Goal: Task Accomplishment & Management: Manage account settings

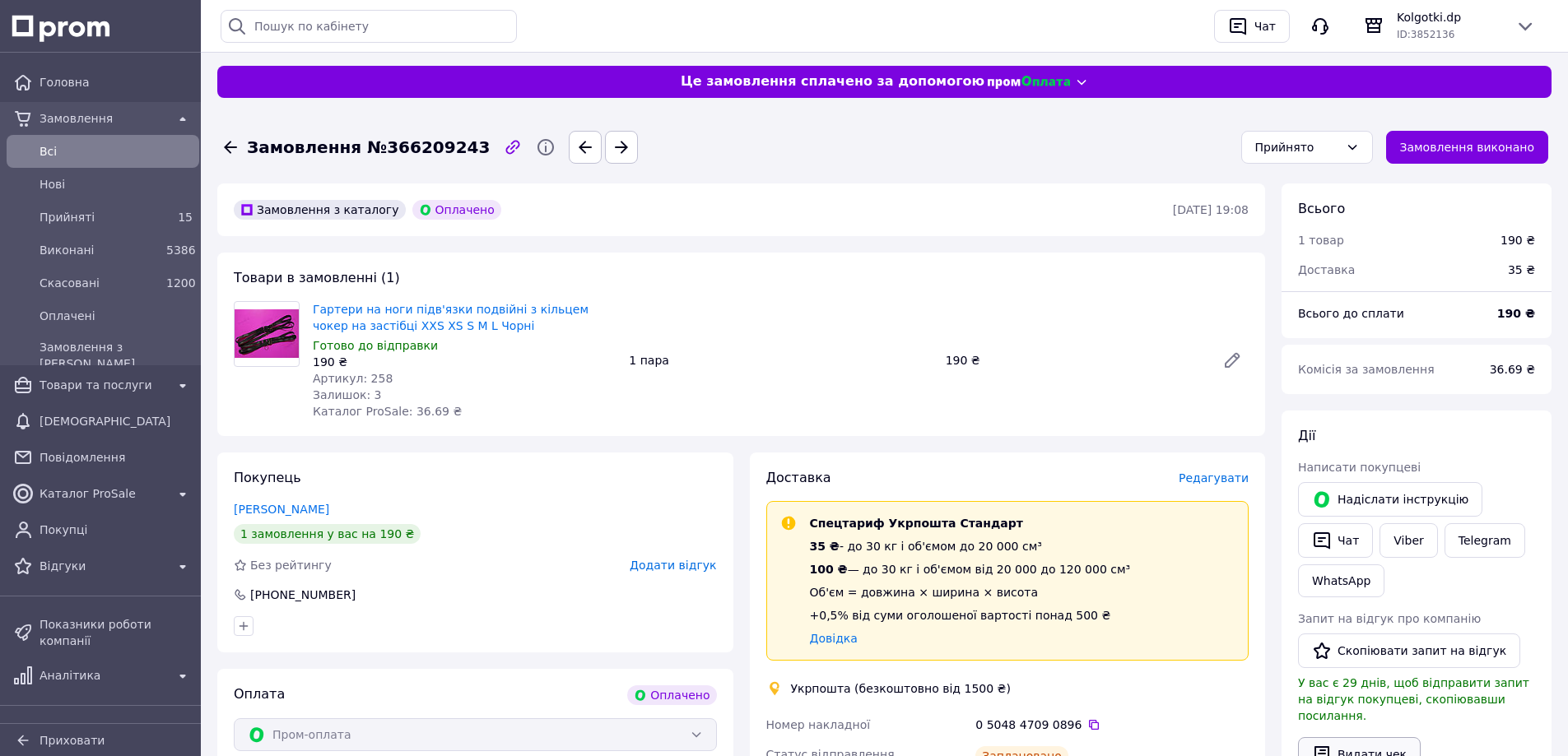
click at [1355, 737] on button "Видати чек" at bounding box center [1358, 753] width 123 height 34
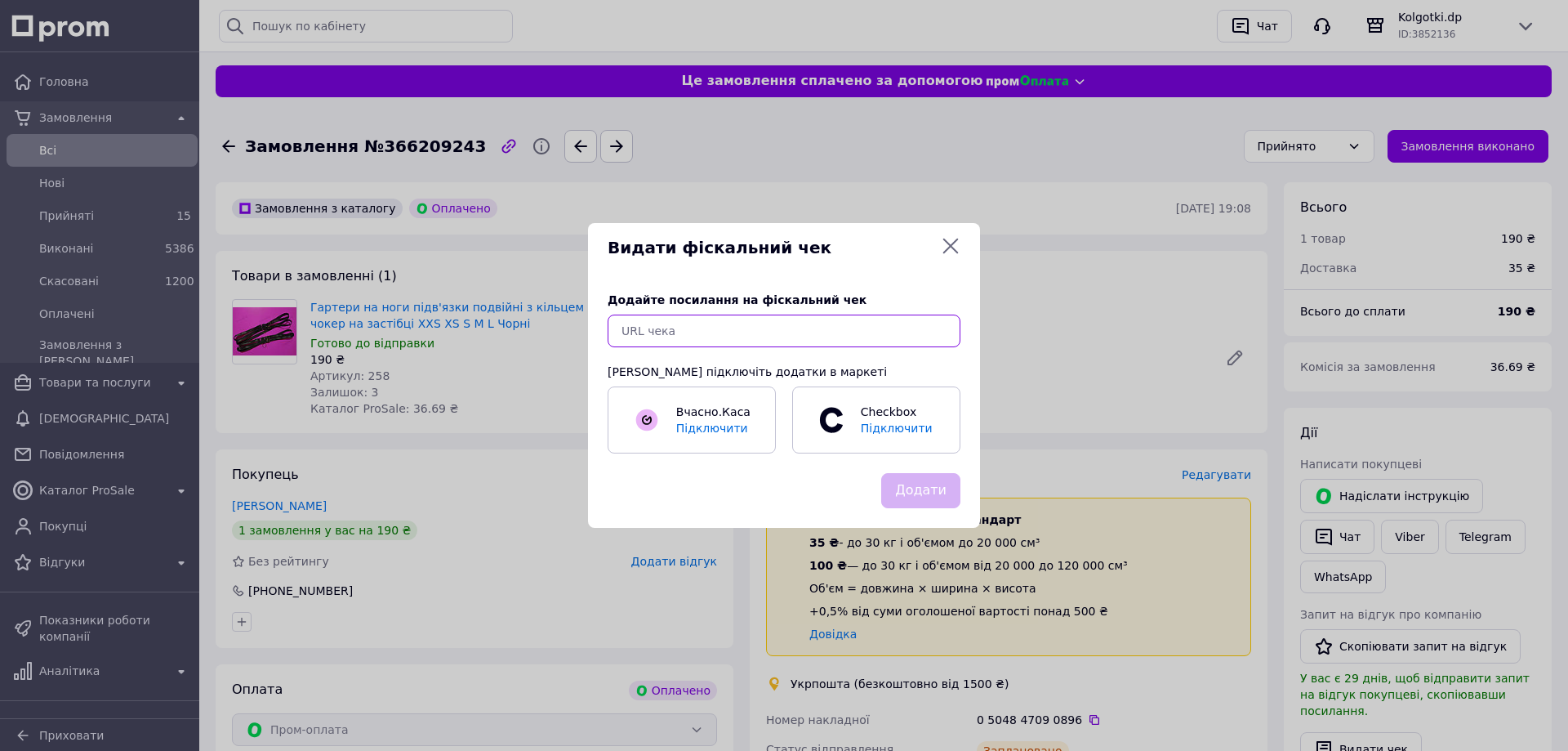
click at [883, 332] on input "text" at bounding box center [784, 330] width 353 height 32
paste input "https://check.checkbox.ua/8ee436bc-73ac-4022-b498-2d587bb990d9"
type input "https://check.checkbox.ua/8ee436bc-73ac-4022-b498-2d587bb990d9"
click at [925, 488] on button "Додати" at bounding box center [922, 491] width 80 height 35
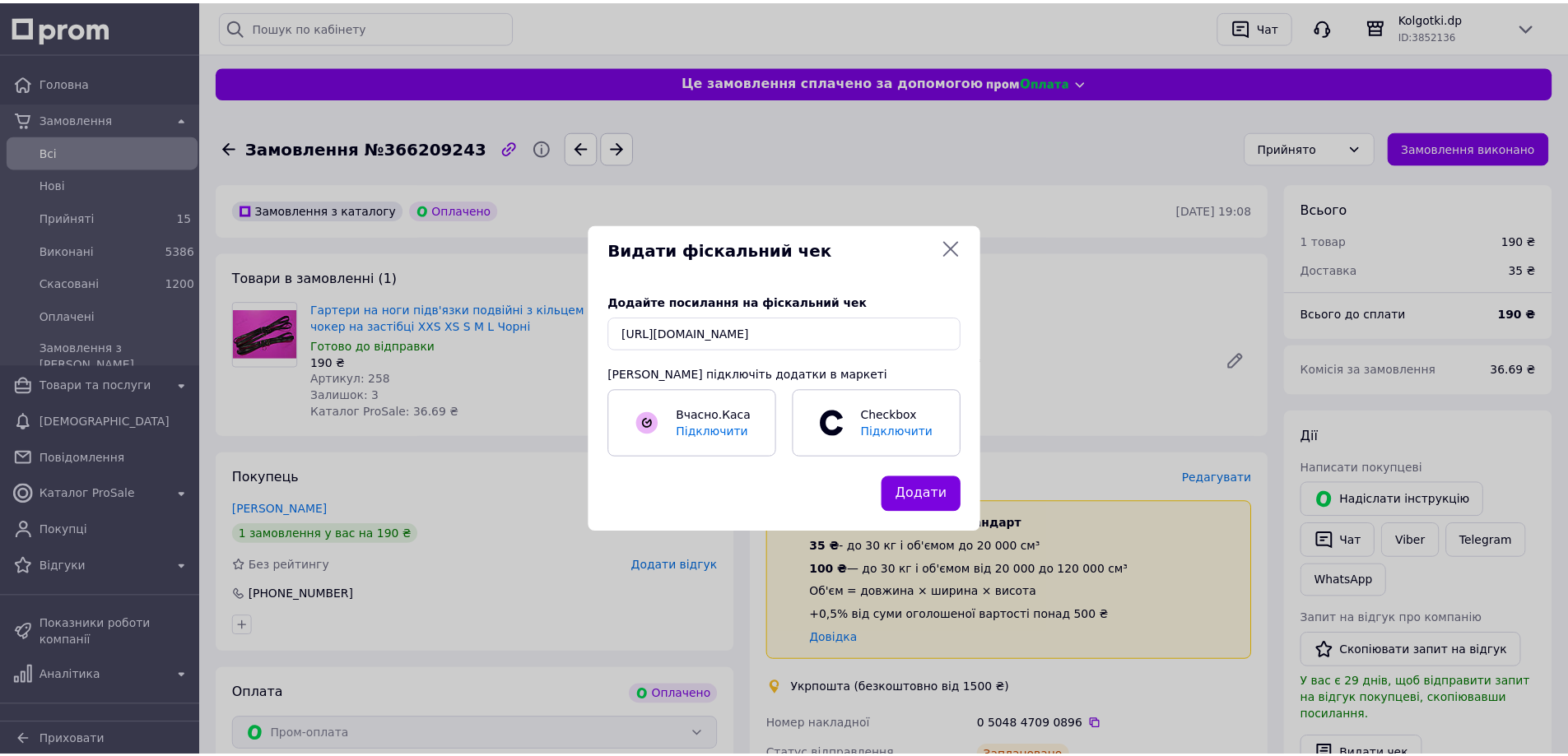
scroll to position [0, 0]
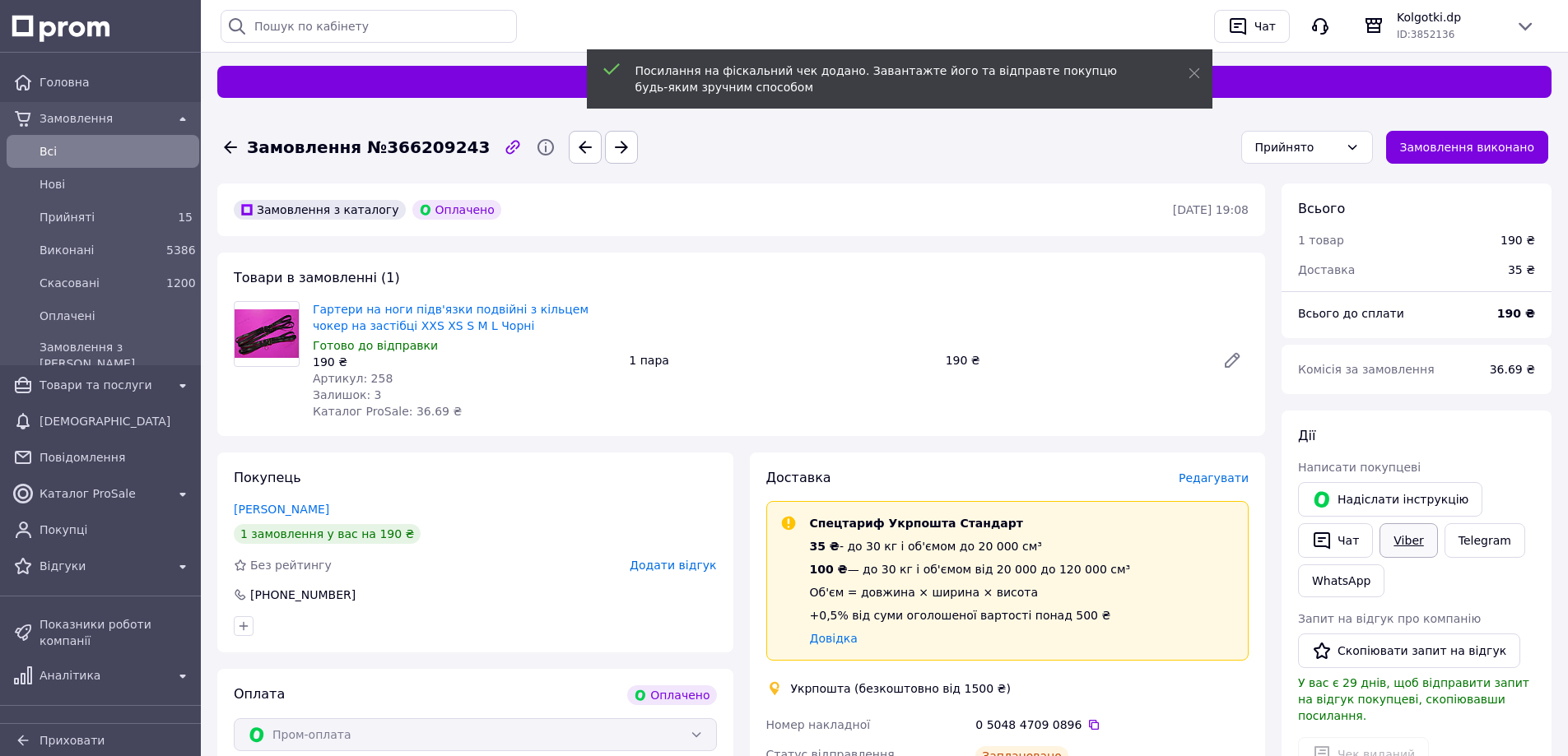
click at [1413, 542] on link "Viber" at bounding box center [1408, 540] width 58 height 34
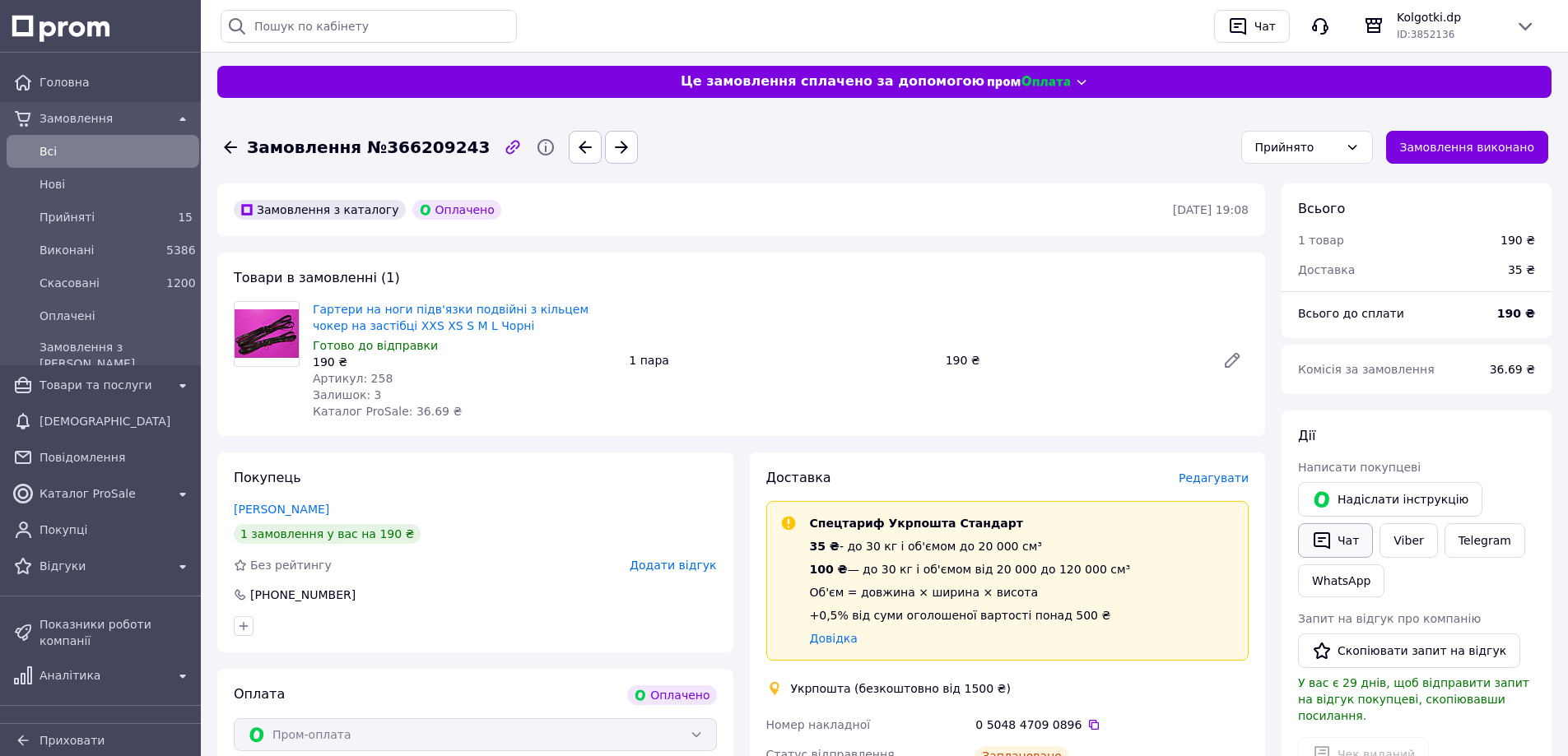
click at [1352, 542] on button "Чат" at bounding box center [1335, 540] width 75 height 34
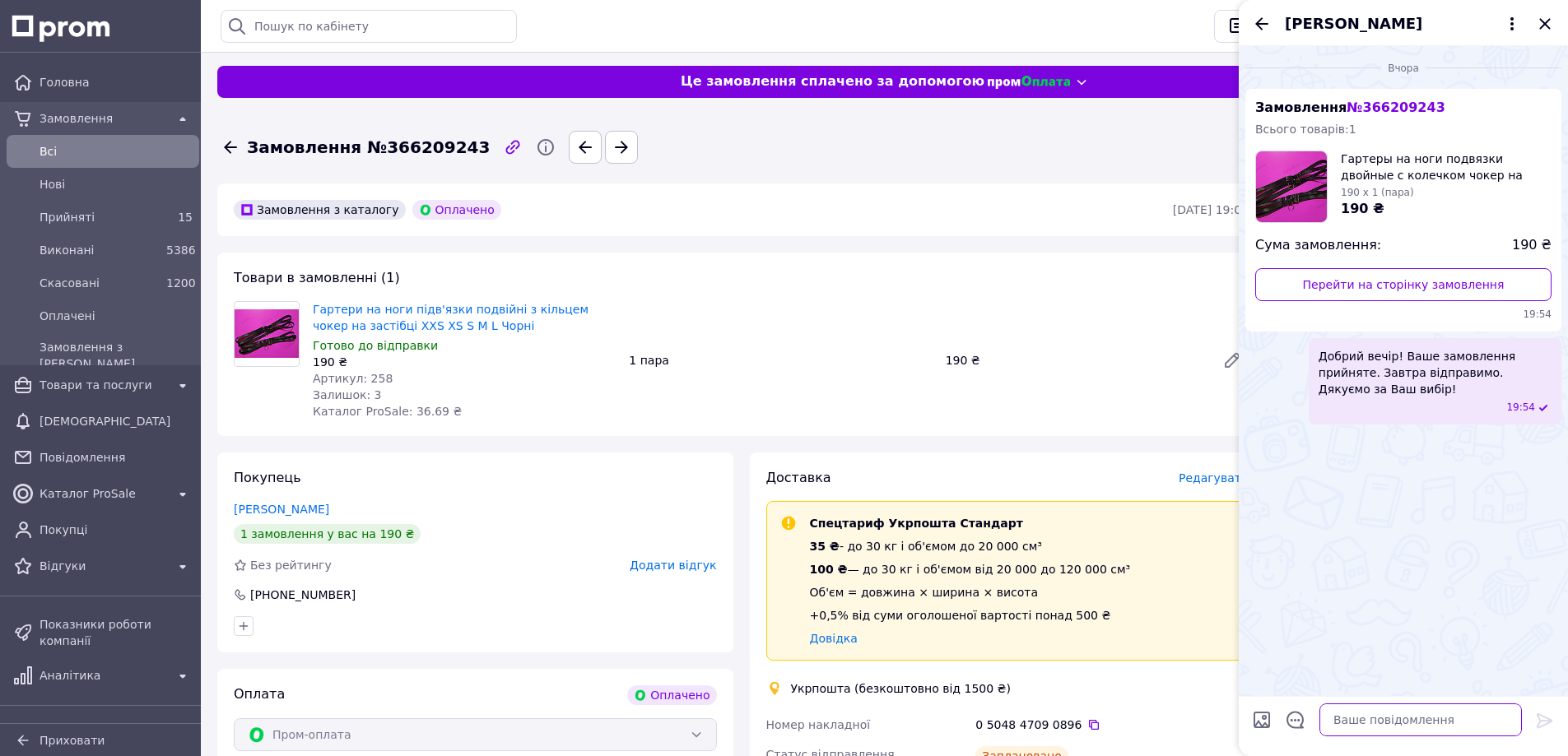
click at [1376, 727] on textarea at bounding box center [1420, 719] width 202 height 33
paste textarea "Вітаю! Ваше замовлення сьогодні відправлено. Електронний чек додано в особистий…"
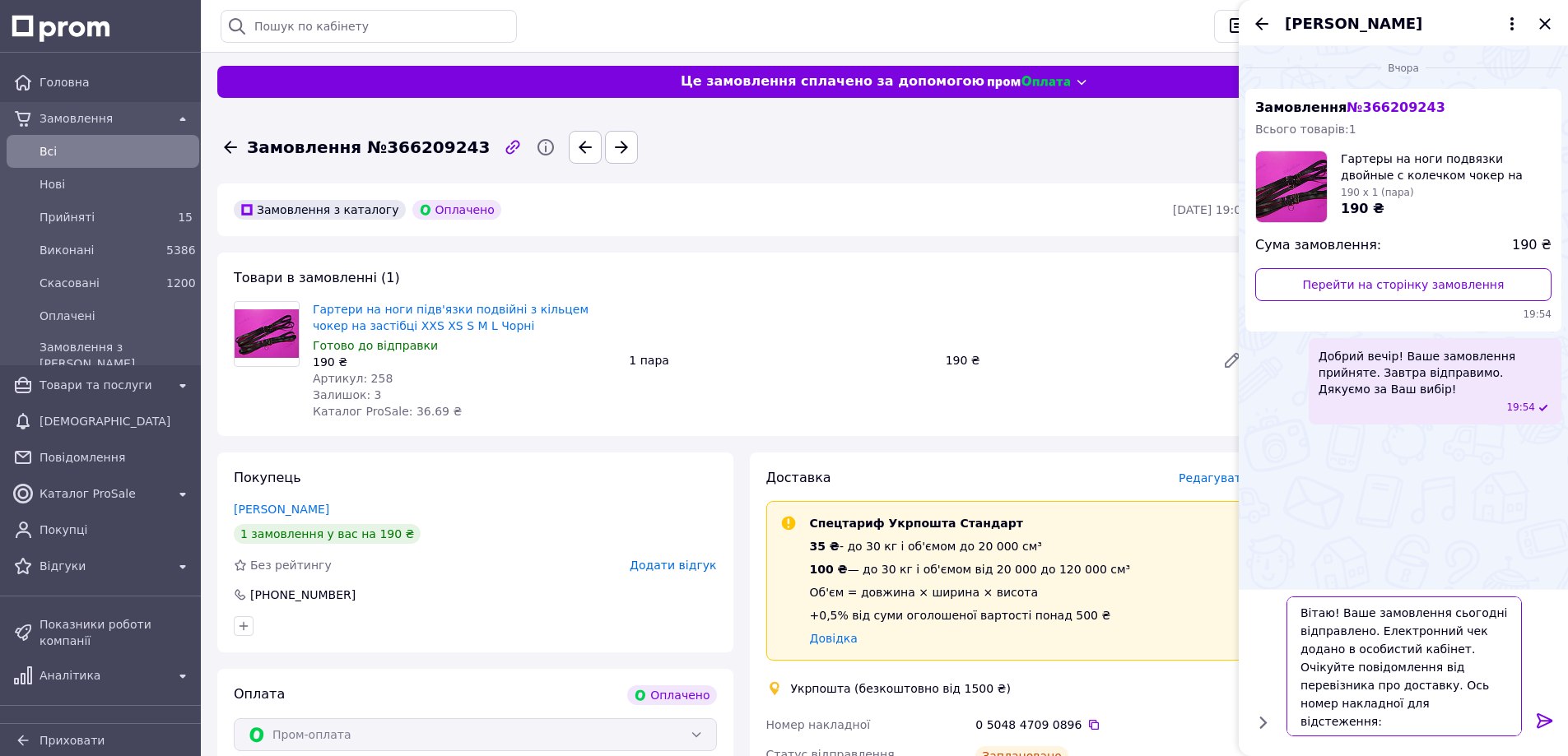
type textarea "Вітаю! Ваше замовлення сьогодні відправлено. Електронний чек додано в особистий…"
click at [1548, 719] on icon at bounding box center [1544, 721] width 16 height 15
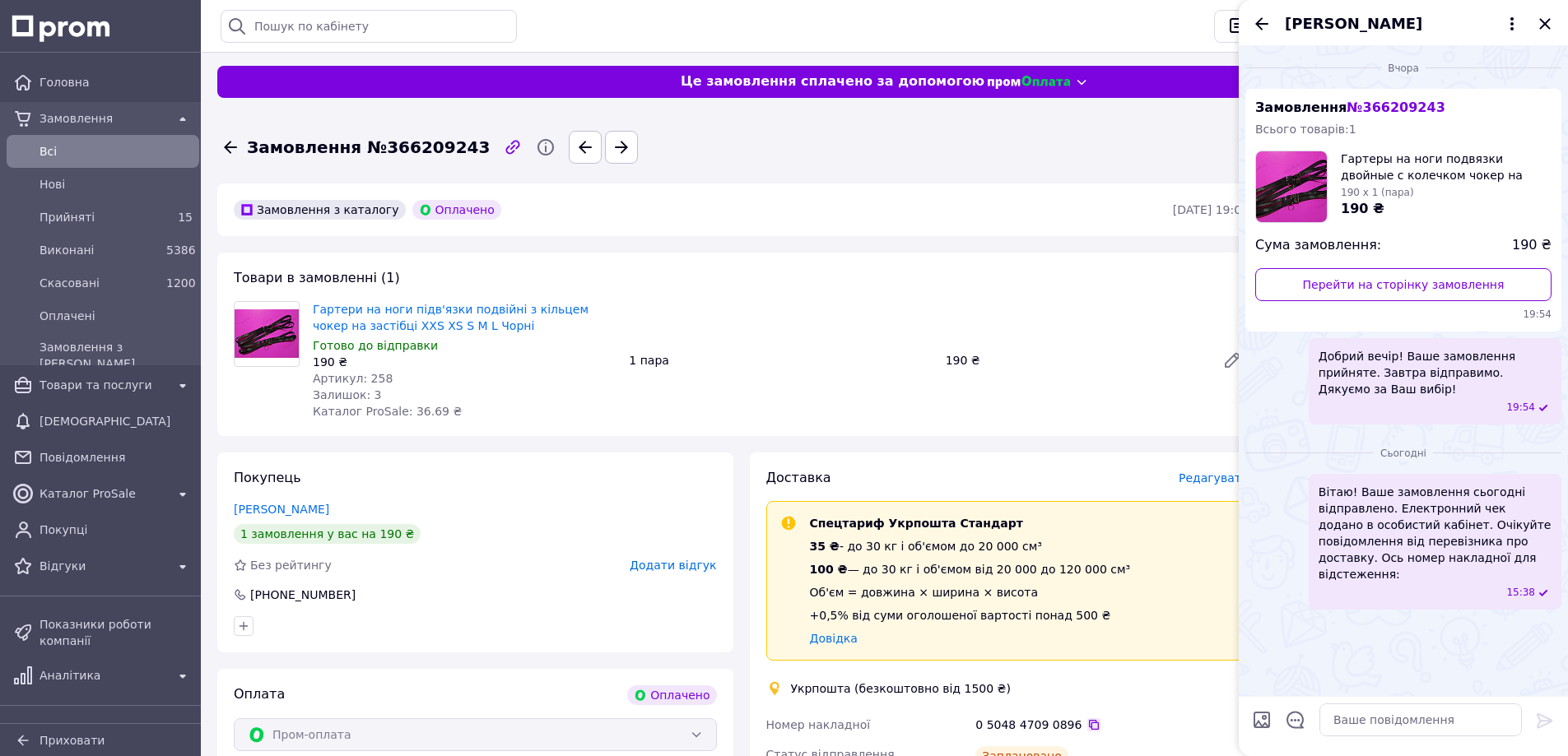
click at [1087, 721] on icon at bounding box center [1094, 724] width 13 height 13
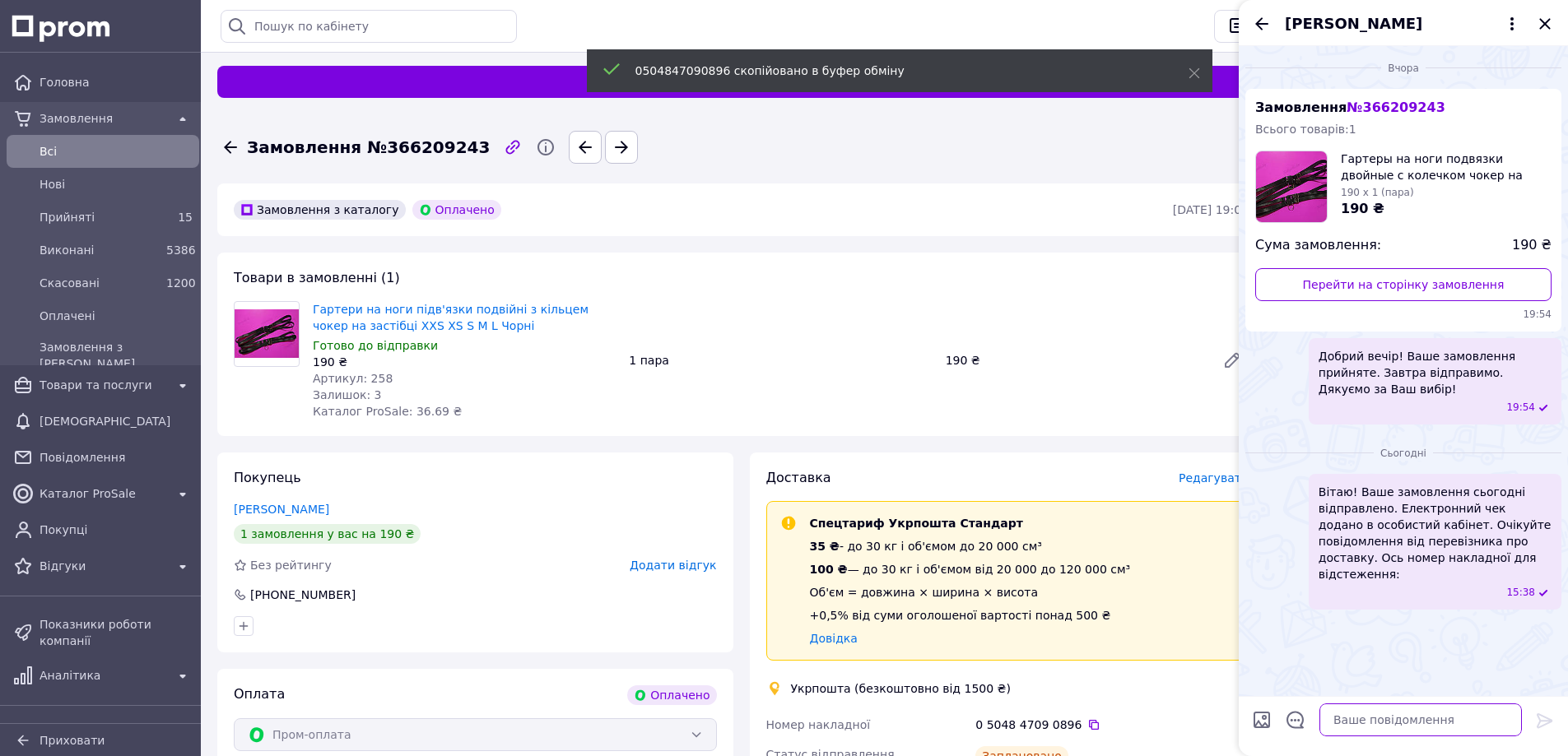
click at [1348, 718] on textarea at bounding box center [1420, 719] width 202 height 33
paste textarea "0504847090896"
type textarea "0504847090896"
click at [1540, 718] on icon at bounding box center [1545, 721] width 20 height 20
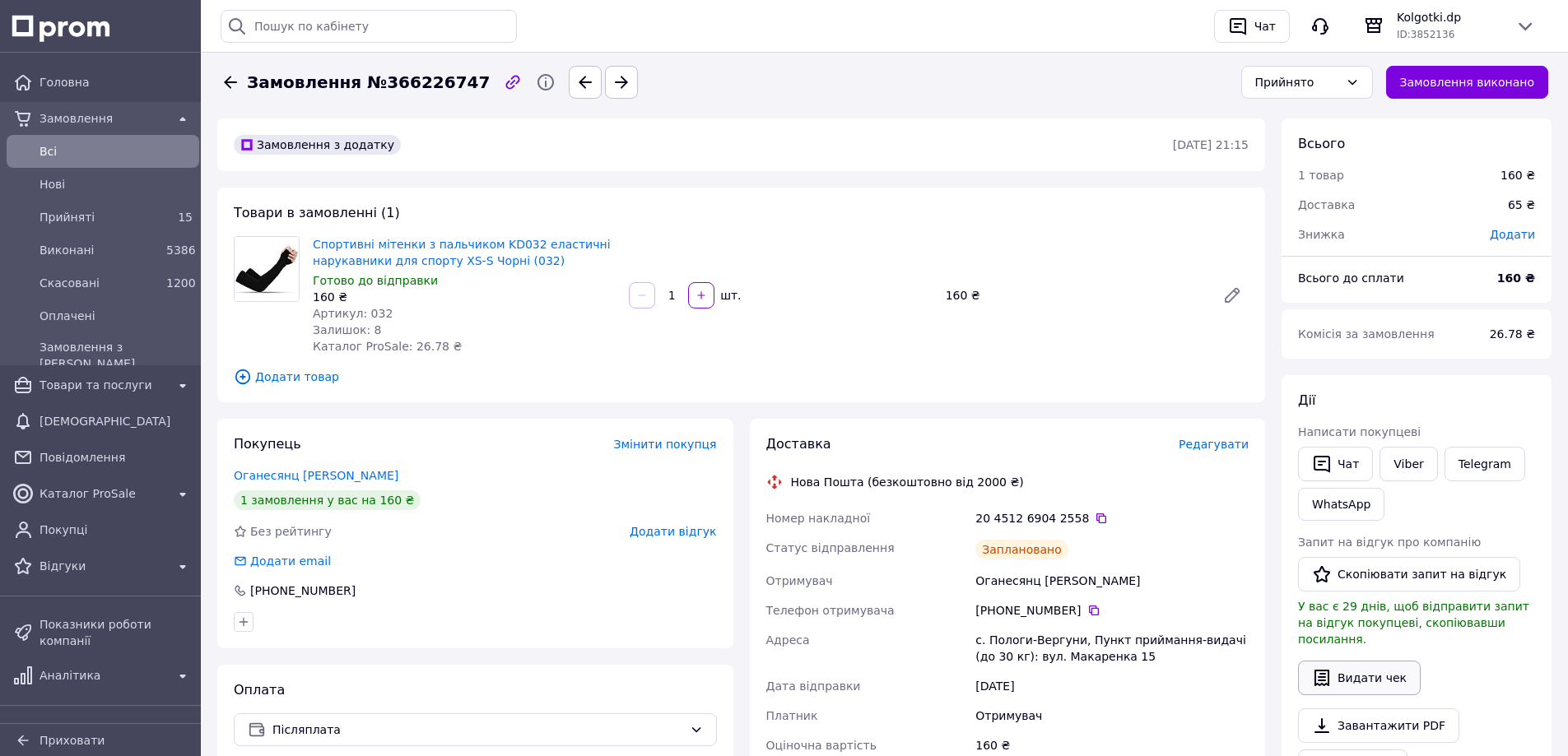
click at [1363, 668] on button "Видати чек" at bounding box center [1358, 677] width 123 height 34
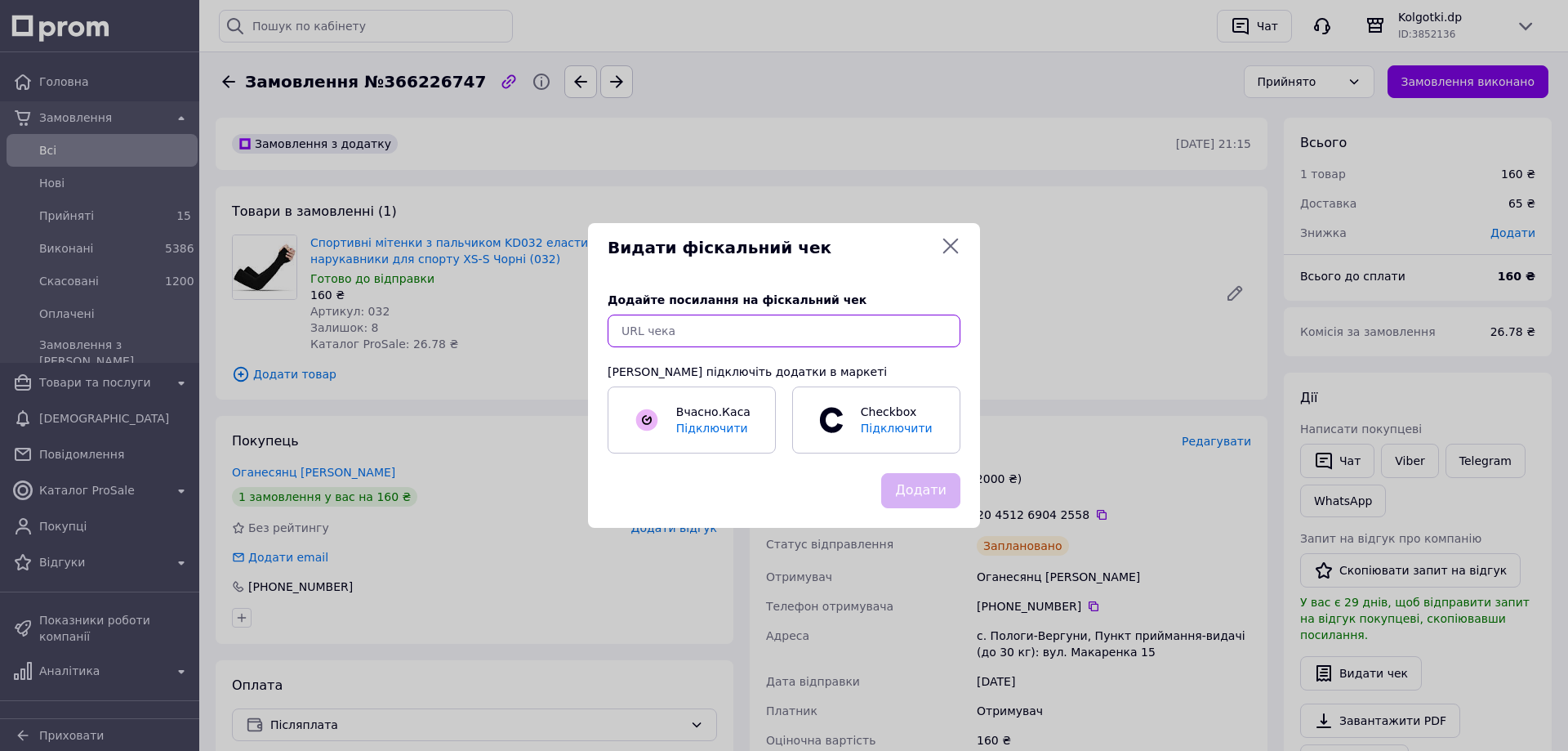
click at [758, 319] on input "text" at bounding box center [784, 330] width 353 height 32
paste input "https://check.checkbox.ua/33688317-df7b-428f-93ca-b7cdc93701dc"
type input "https://check.checkbox.ua/33688317-df7b-428f-93ca-b7cdc93701dc"
click at [923, 491] on button "Додати" at bounding box center [922, 491] width 80 height 35
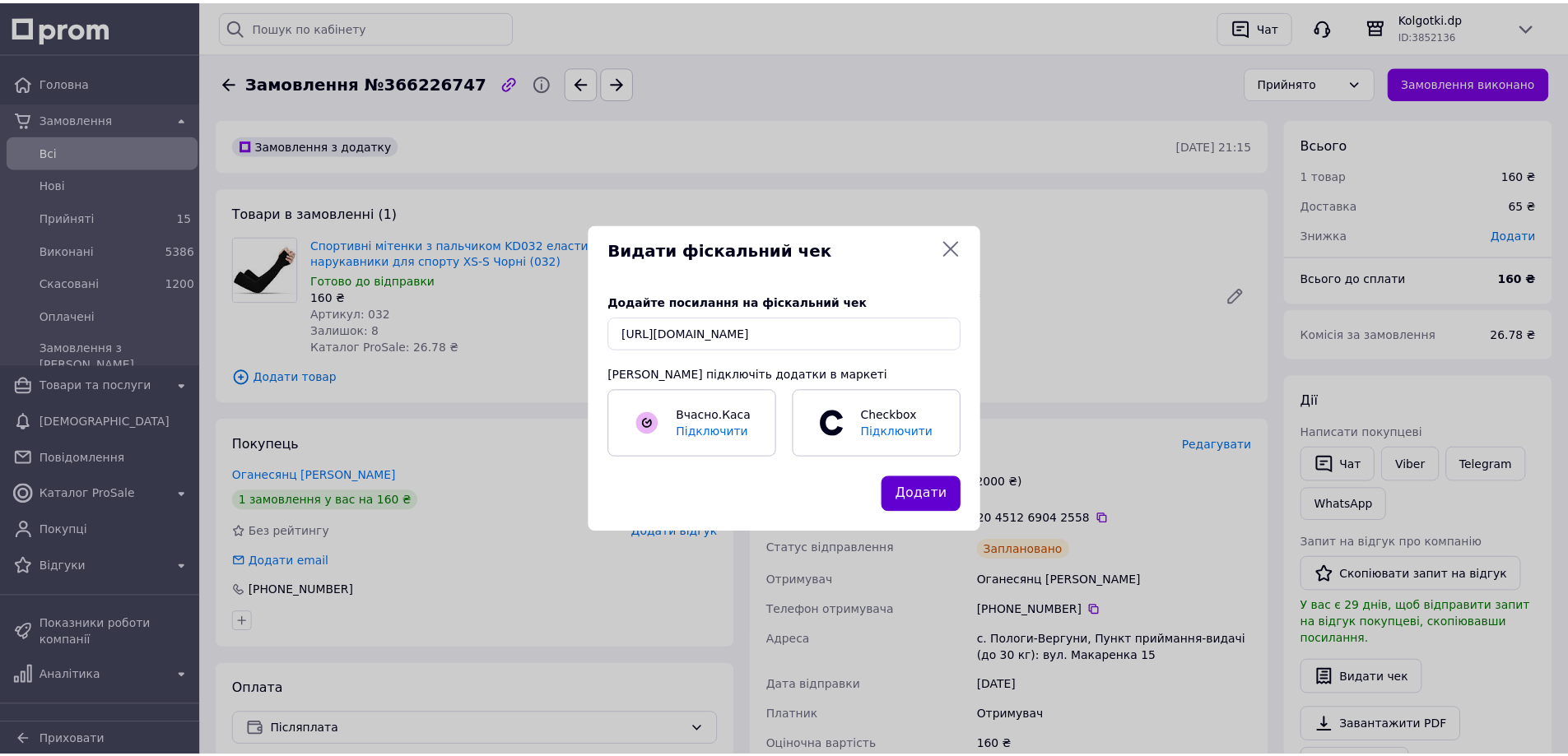
scroll to position [0, 0]
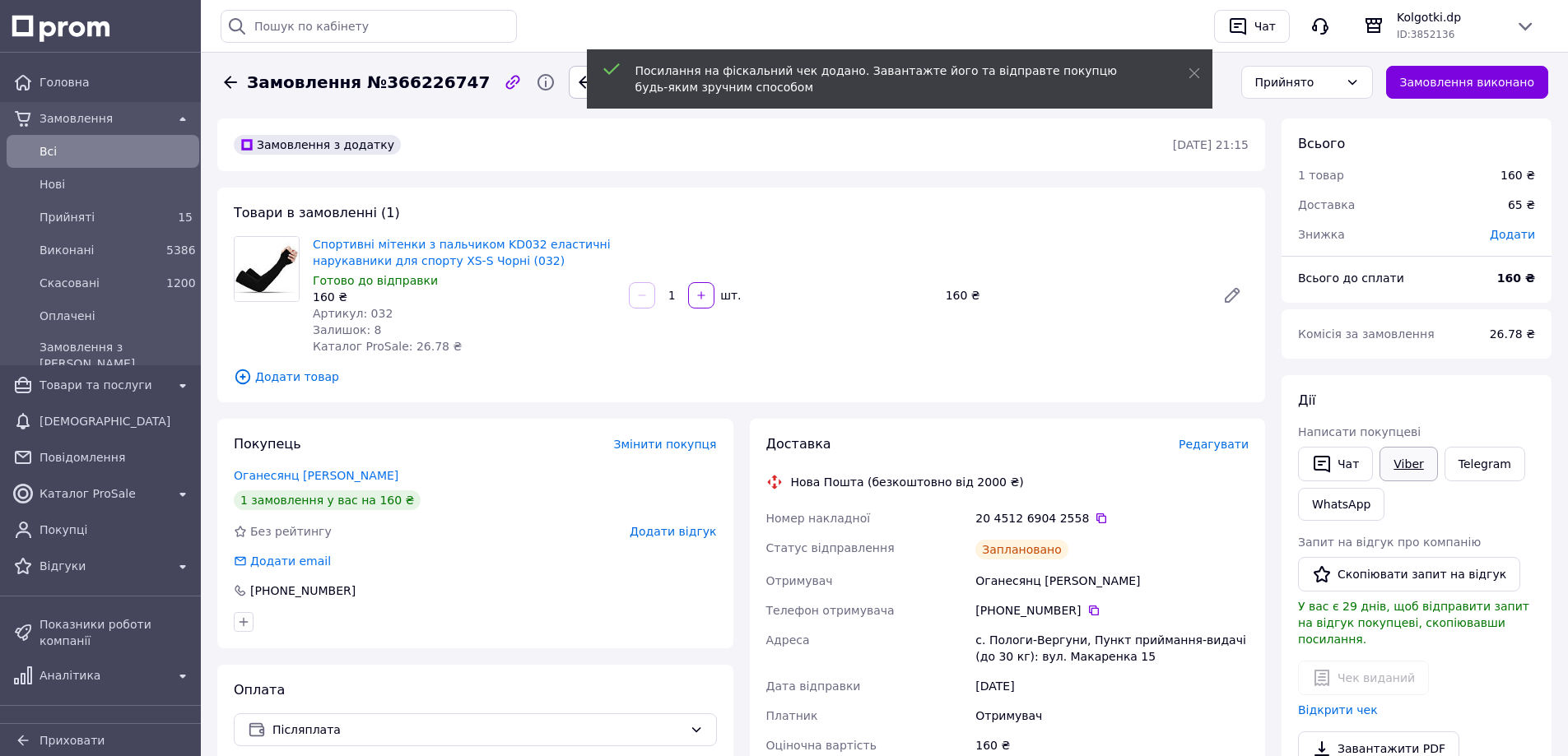
click at [1403, 467] on link "Viber" at bounding box center [1408, 463] width 58 height 34
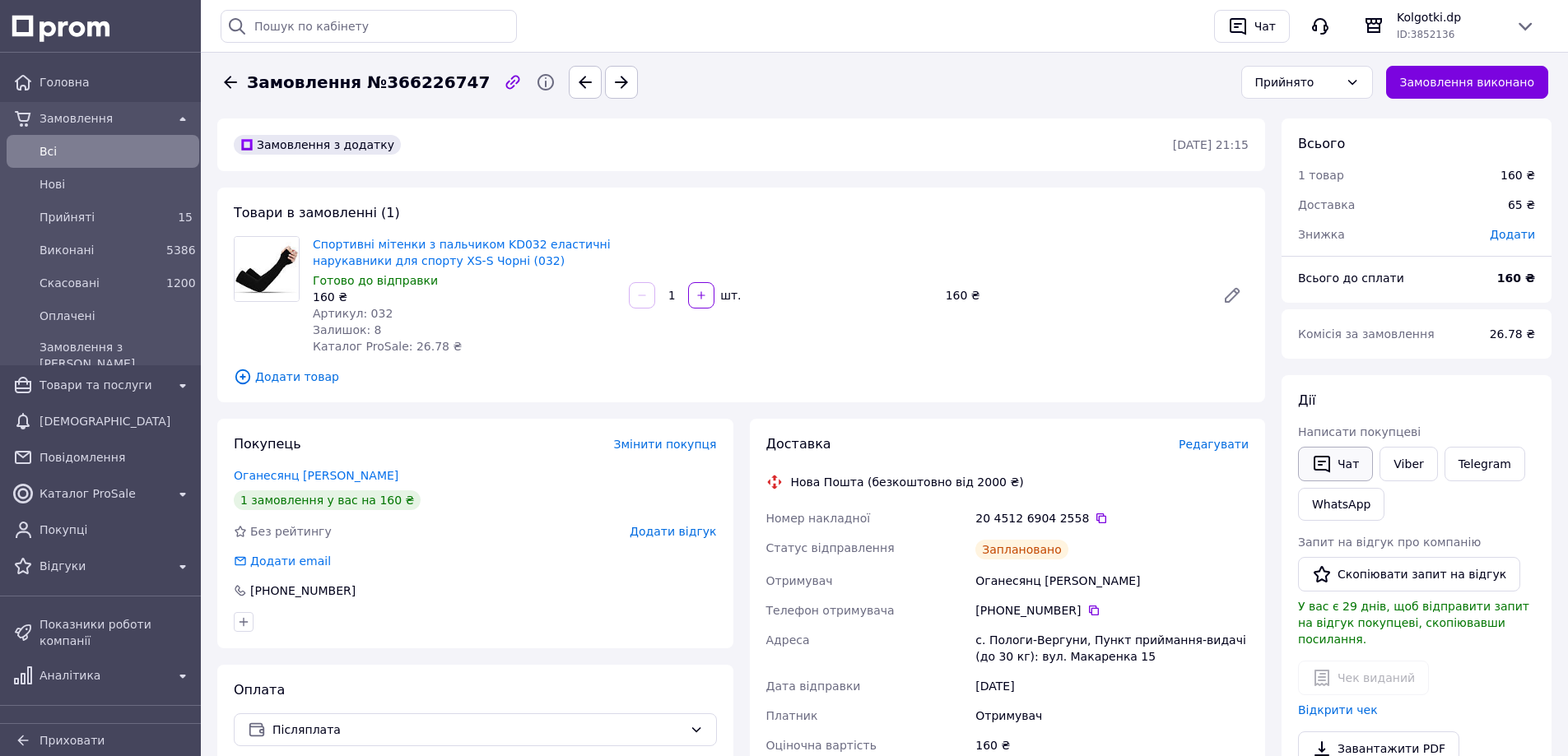
click at [1335, 473] on button "Чат" at bounding box center [1335, 463] width 75 height 34
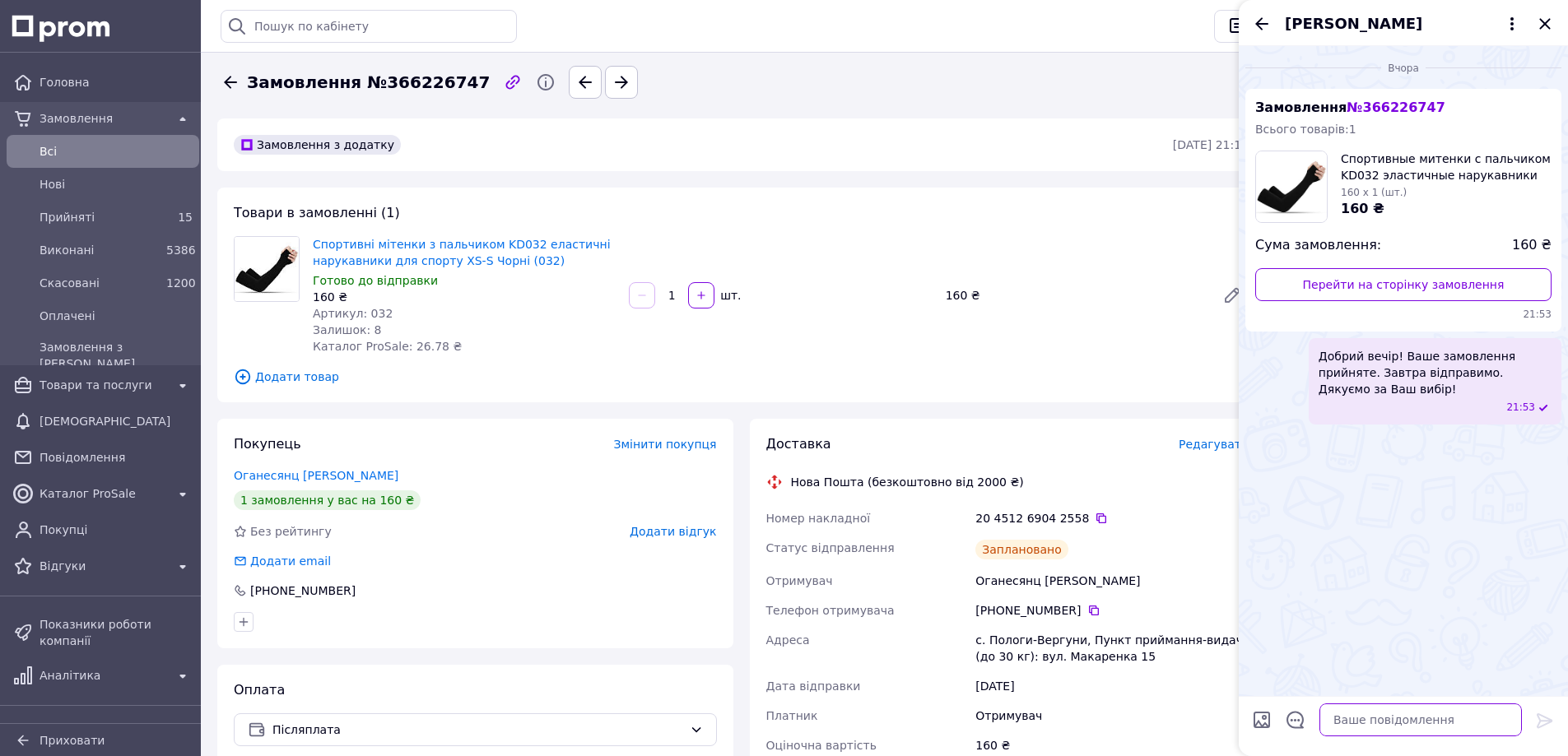
click at [1350, 726] on textarea at bounding box center [1420, 719] width 202 height 33
paste textarea "Вітаю! Ваше замовлення сьогодні відправлено. Електронний чек додано в особистий…"
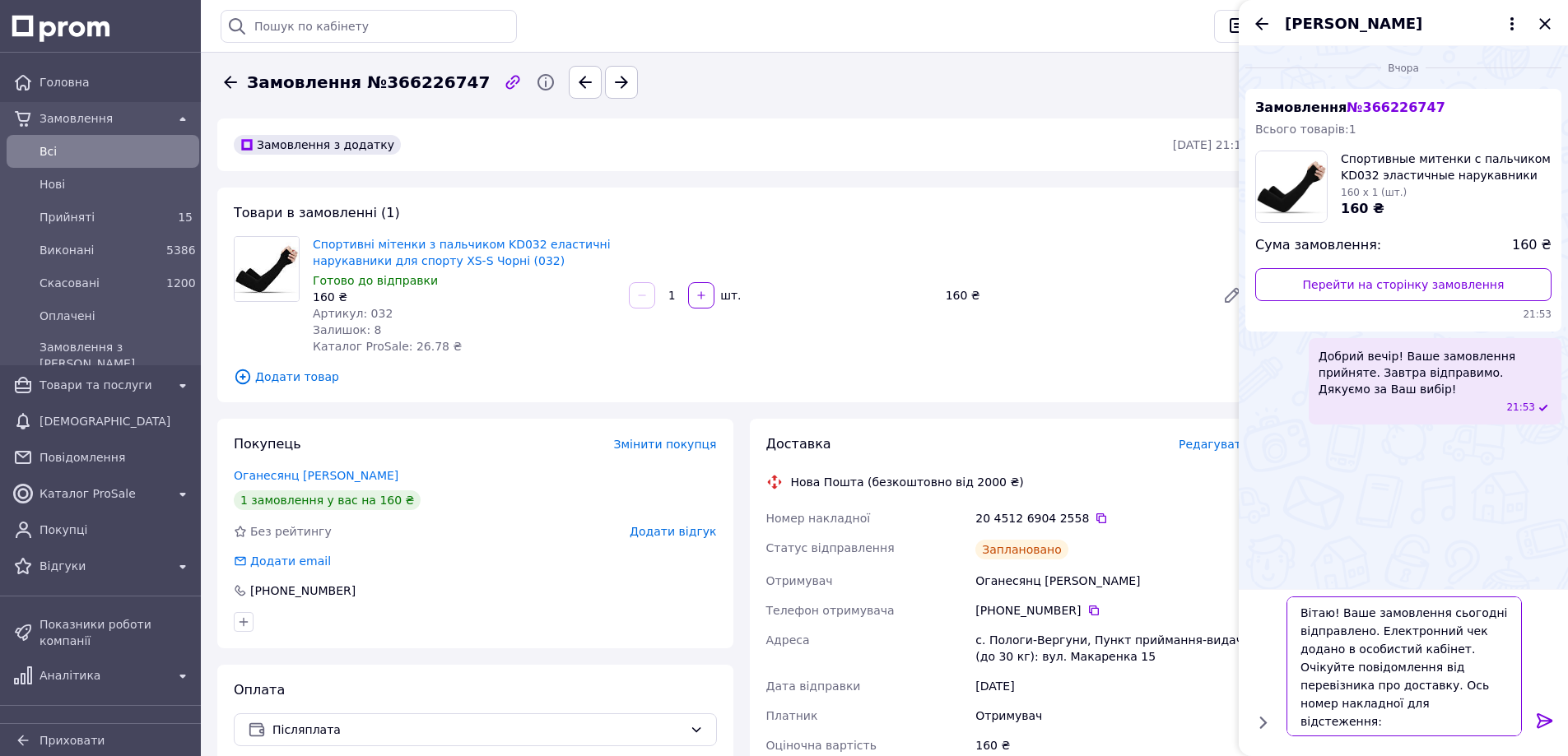
type textarea "Вітаю! Ваше замовлення сьогодні відправлено. Електронний чек додано в особистий…"
click at [1539, 721] on icon at bounding box center [1544, 721] width 16 height 15
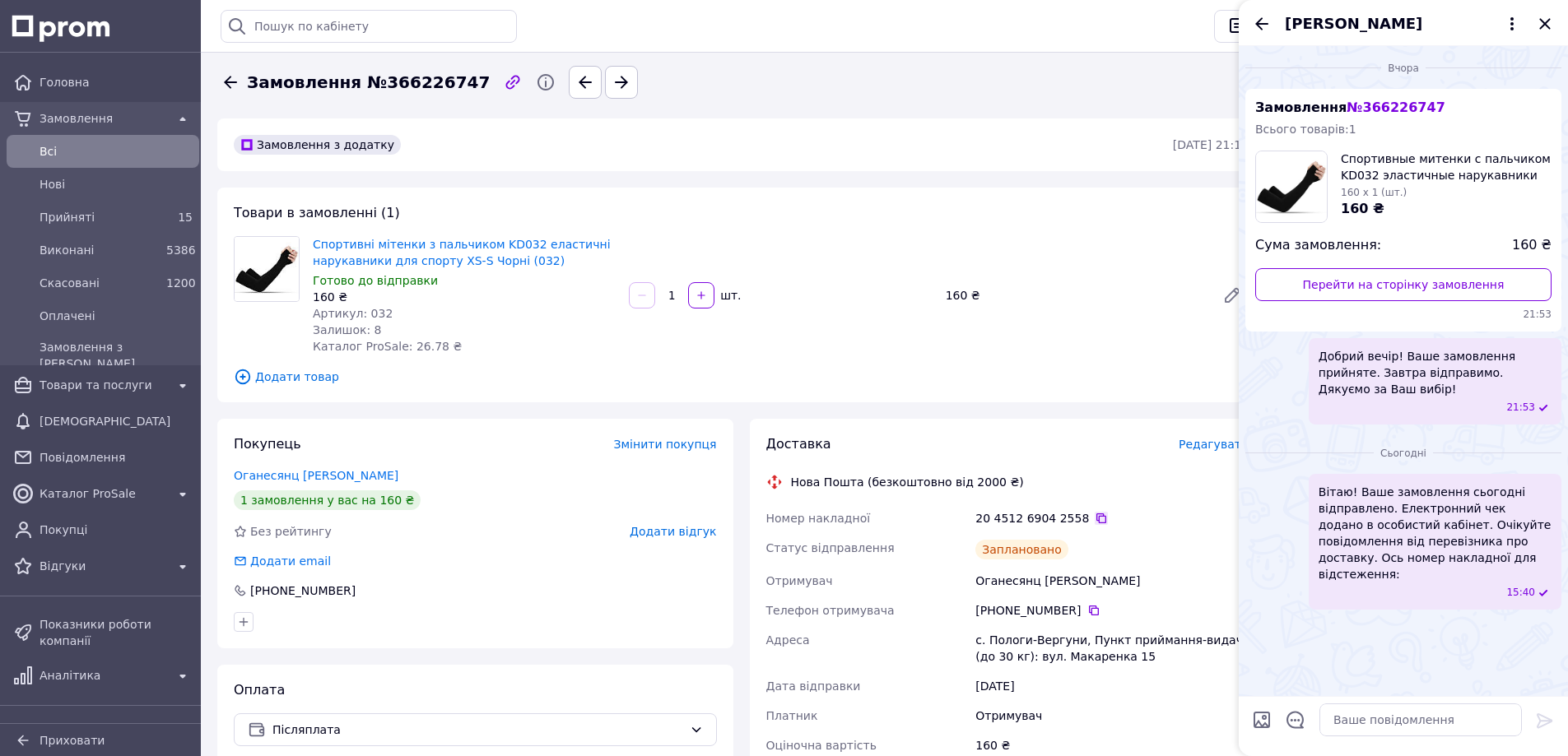
click at [1096, 522] on icon at bounding box center [1101, 518] width 10 height 10
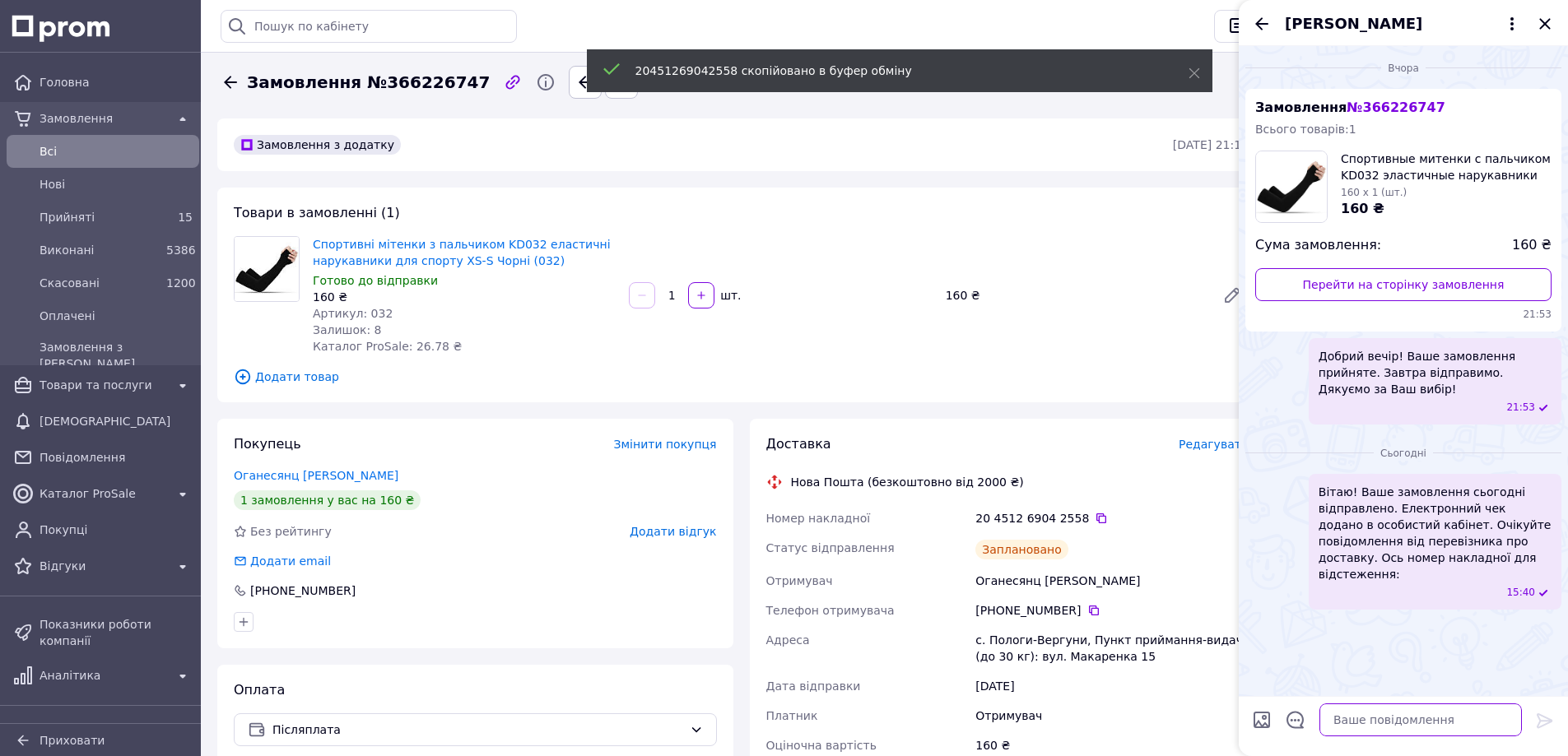
click at [1359, 730] on textarea at bounding box center [1420, 719] width 202 height 33
paste textarea "20451269042558"
type textarea "20451269042558"
click at [1550, 723] on icon at bounding box center [1545, 721] width 20 height 20
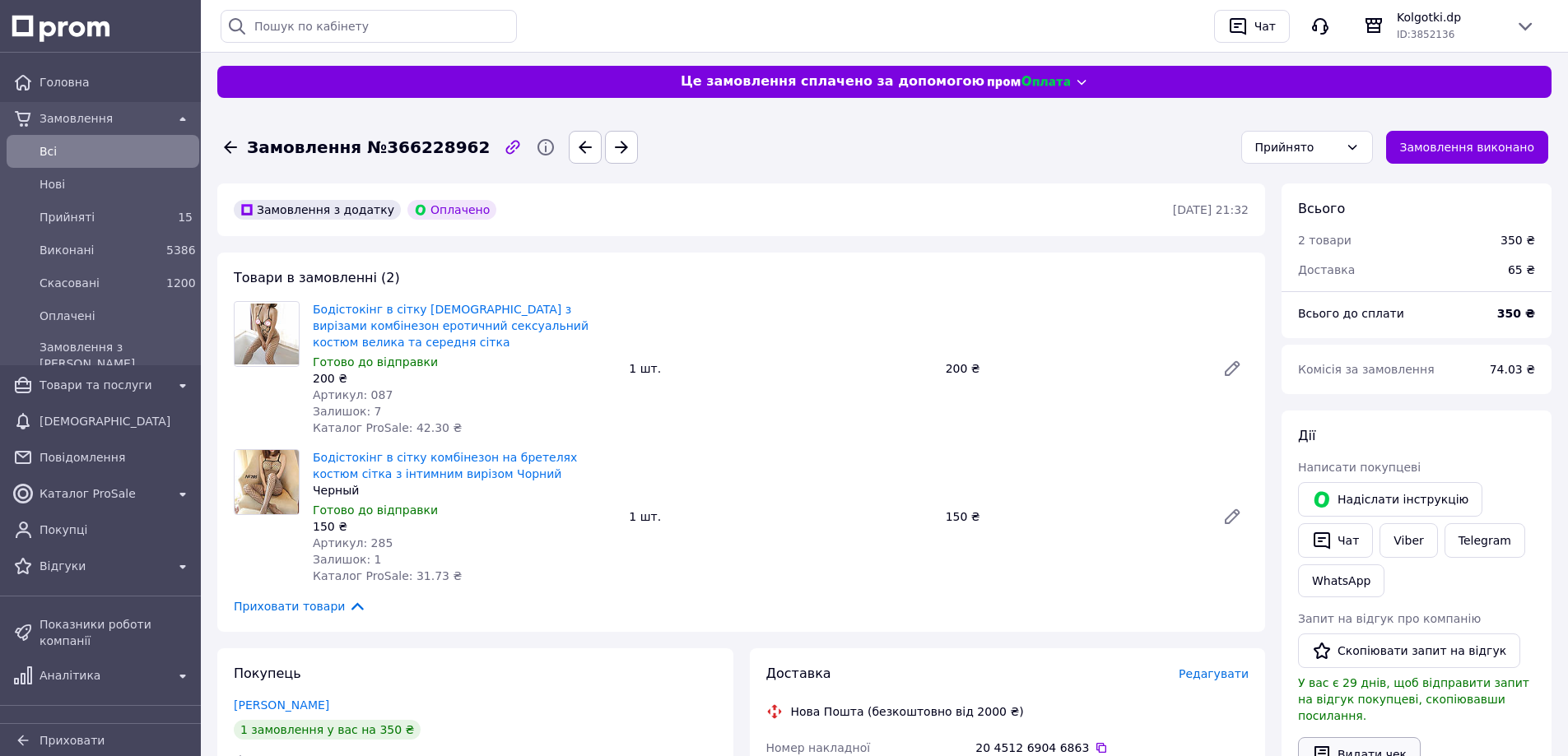
click at [1358, 743] on button "Видати чек" at bounding box center [1358, 753] width 123 height 34
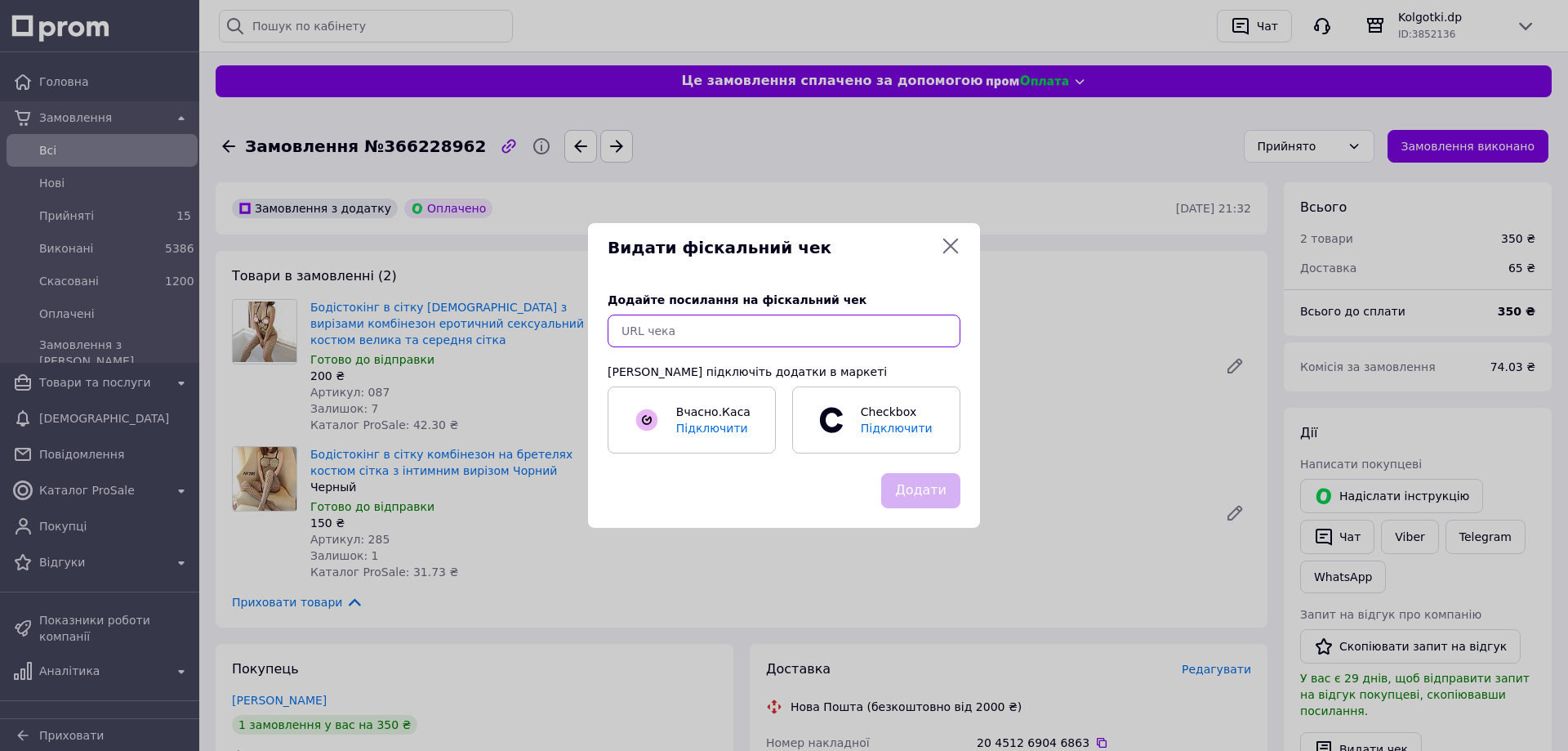
click at [861, 326] on input "text" at bounding box center [784, 330] width 353 height 32
paste input "https://check.checkbox.ua/8a73dd92-dac5-483d-8936-696a17ab59c5"
type input "https://check.checkbox.ua/8a73dd92-dac5-483d-8936-696a17ab59c5"
click at [902, 499] on button "Додати" at bounding box center [922, 491] width 80 height 35
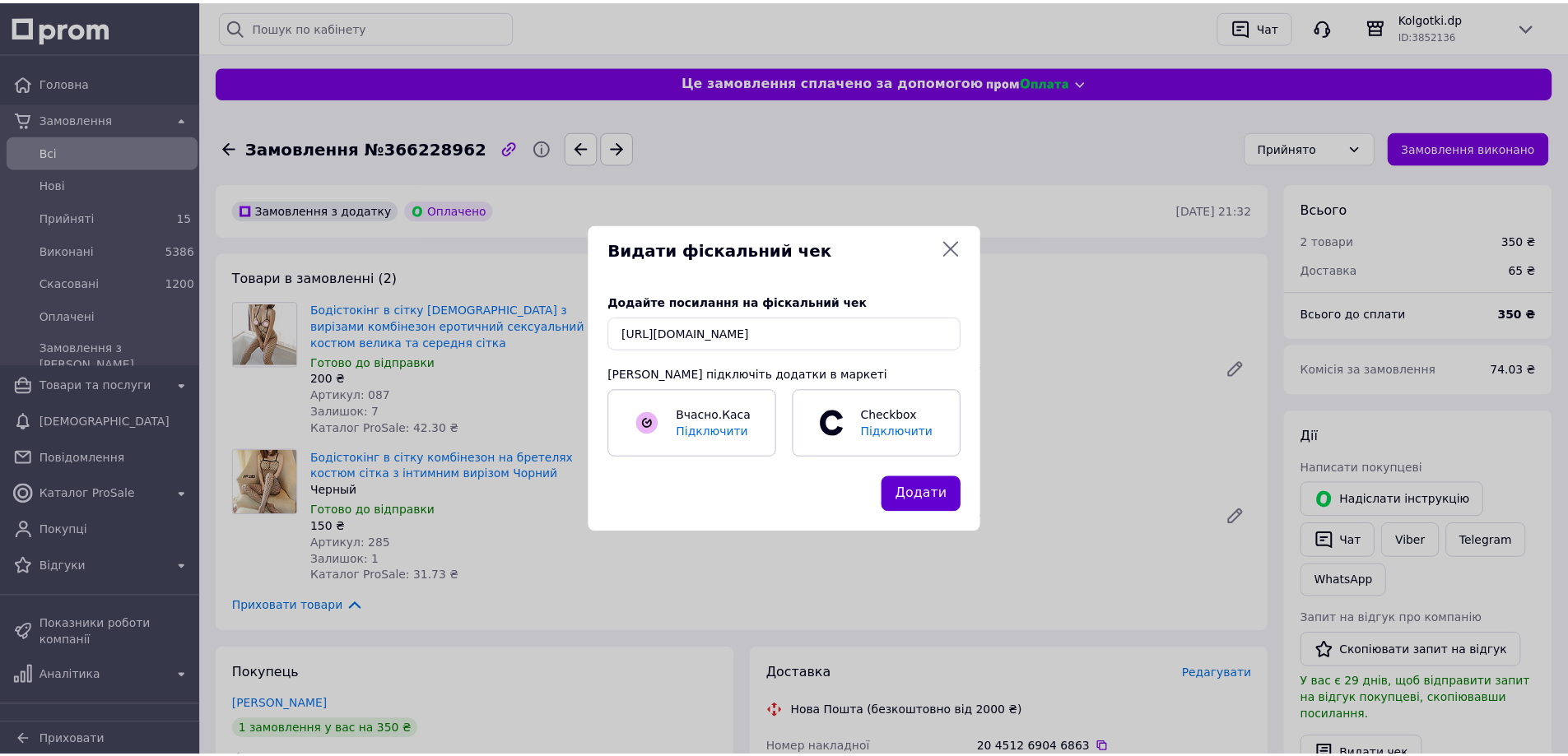
scroll to position [0, 0]
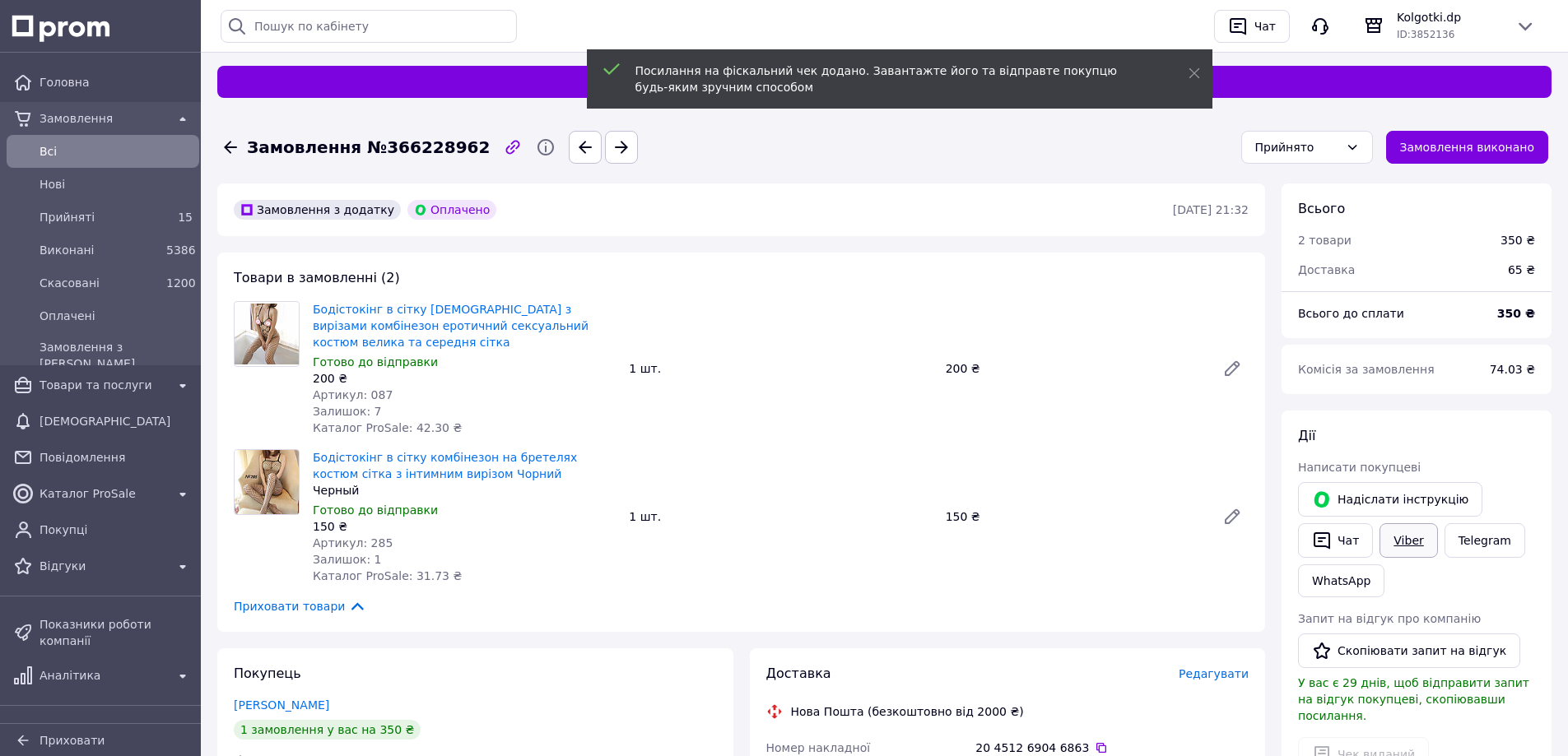
click at [1408, 537] on link "Viber" at bounding box center [1408, 540] width 58 height 34
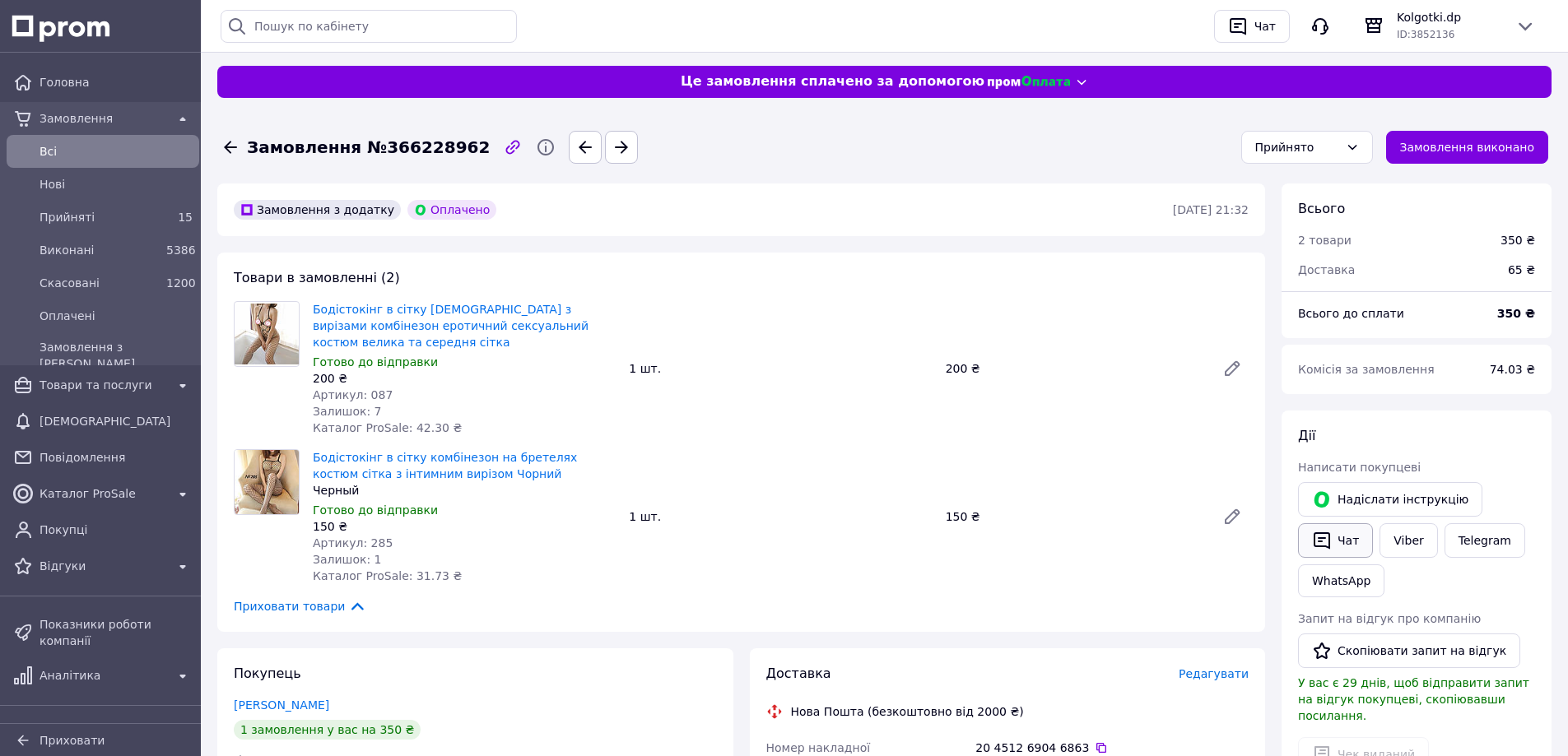
click at [1344, 540] on button "Чат" at bounding box center [1335, 540] width 75 height 34
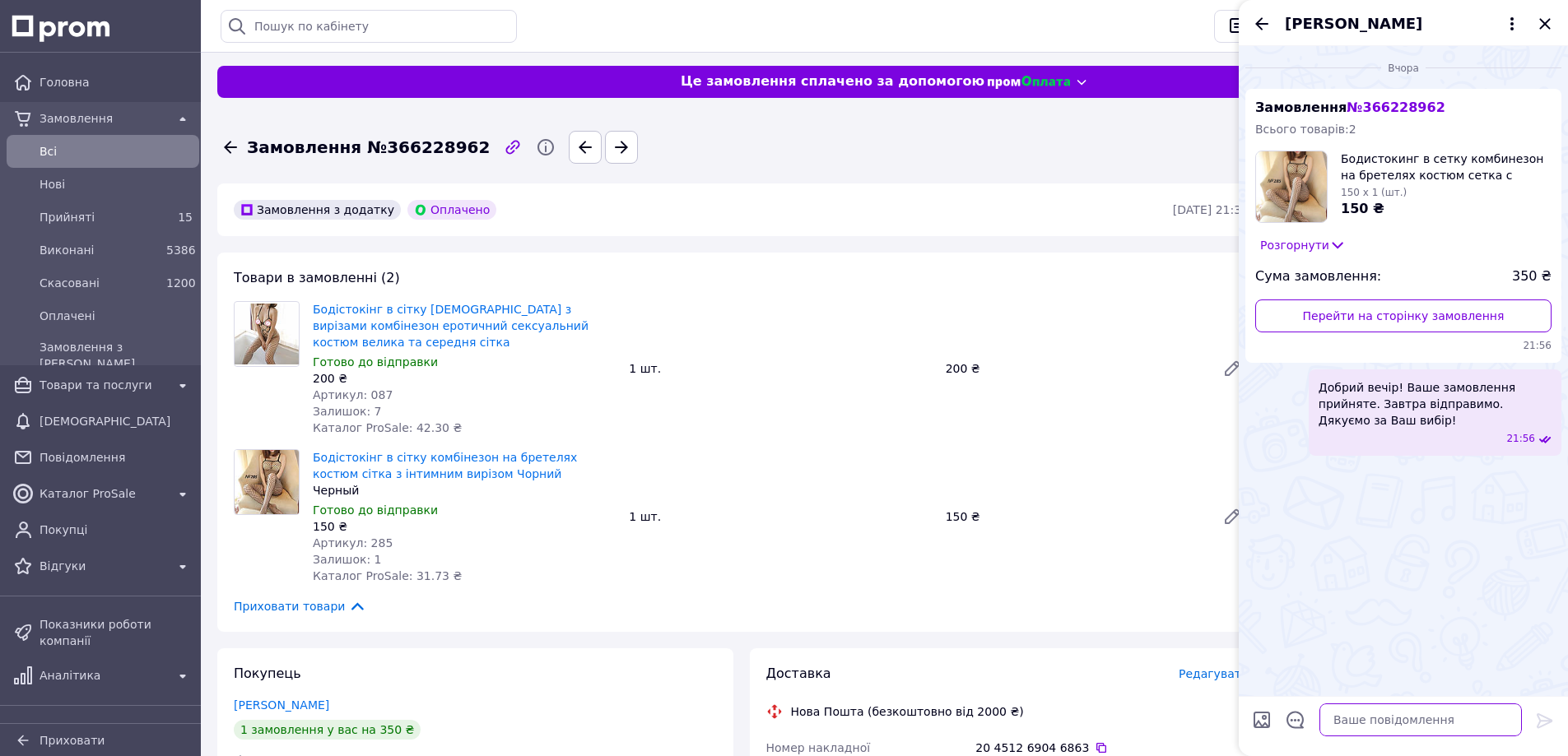
click at [1351, 718] on textarea at bounding box center [1420, 719] width 202 height 33
paste textarea "Вітаю! Ваше замовлення сьогодні відправлено. Електронний чек додано в особистий…"
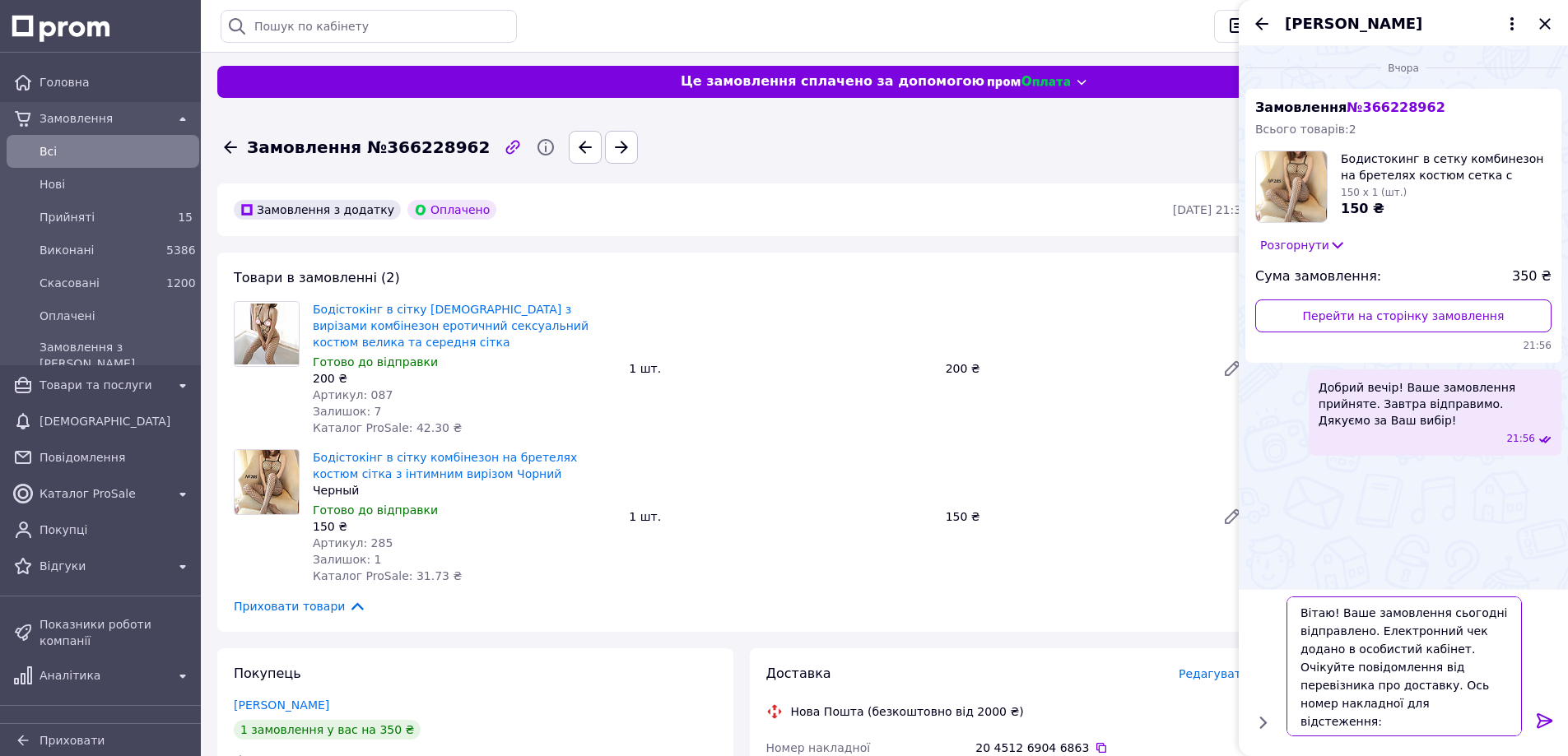
type textarea "Вітаю! Ваше замовлення сьогодні відправлено. Електронний чек додано в особистий…"
click at [1548, 723] on icon at bounding box center [1545, 721] width 20 height 20
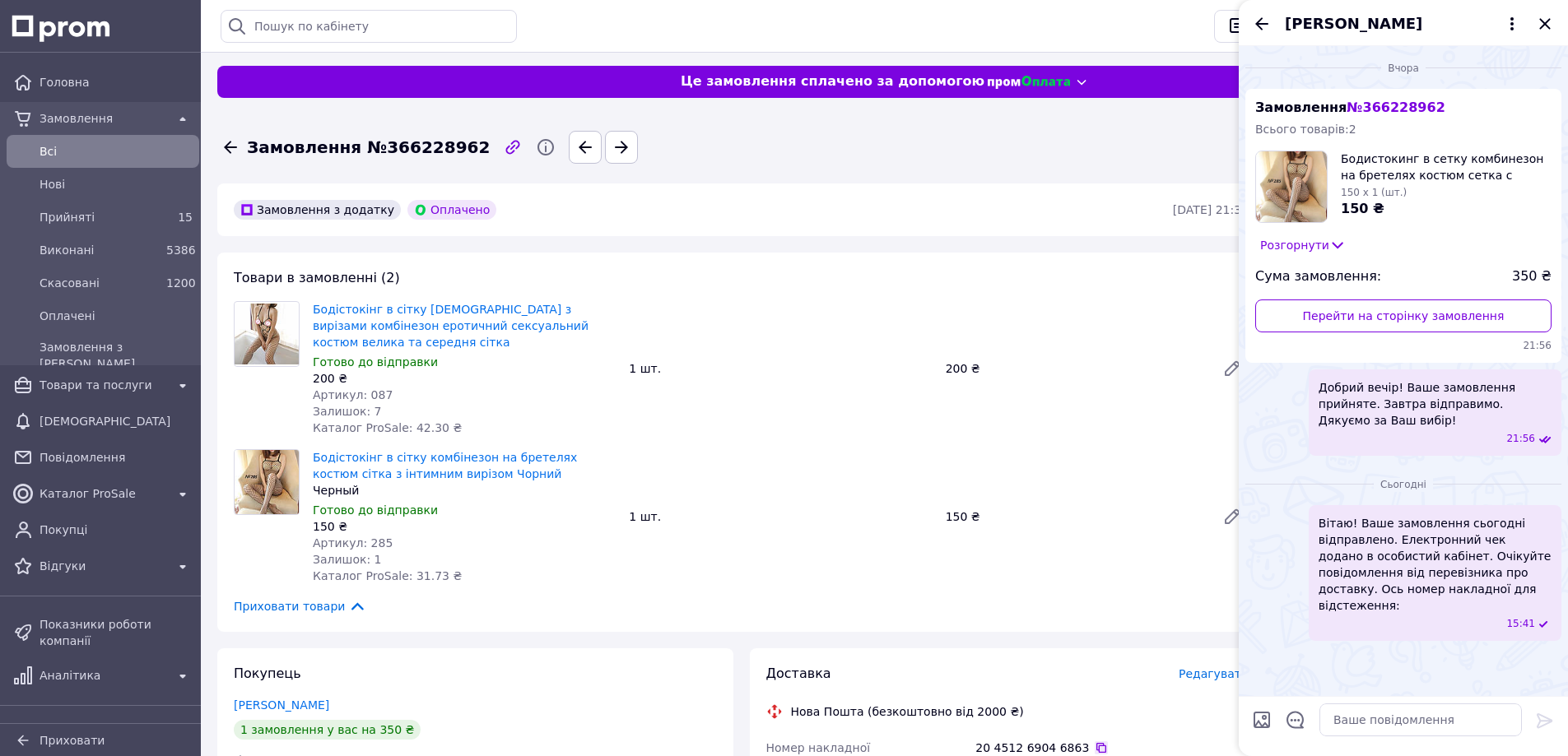
click at [1095, 741] on icon at bounding box center [1101, 748] width 13 height 13
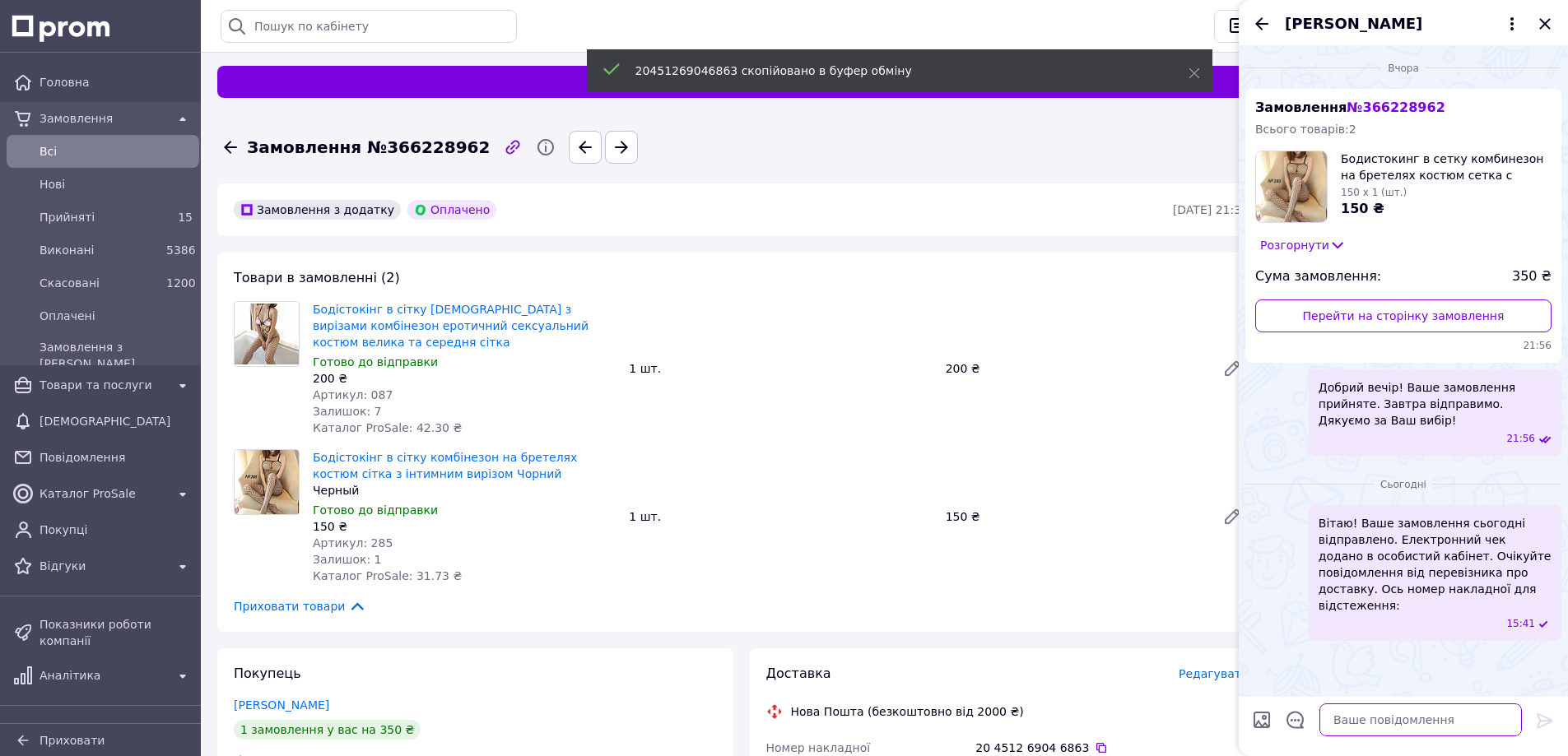
click at [1358, 730] on textarea at bounding box center [1420, 719] width 202 height 33
paste textarea "20451269046863"
type textarea "20451269046863"
click at [1540, 714] on icon at bounding box center [1544, 721] width 16 height 15
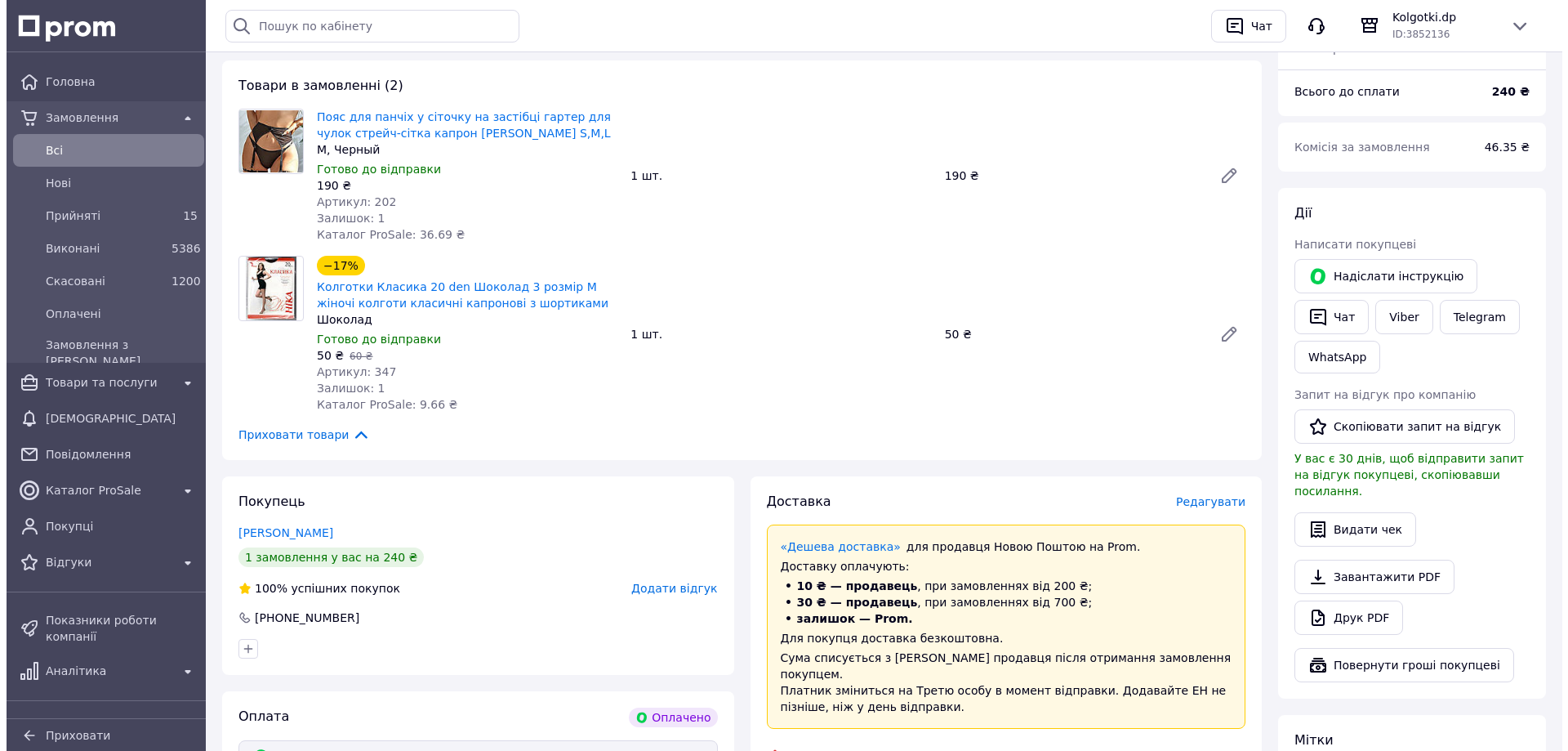
scroll to position [381, 0]
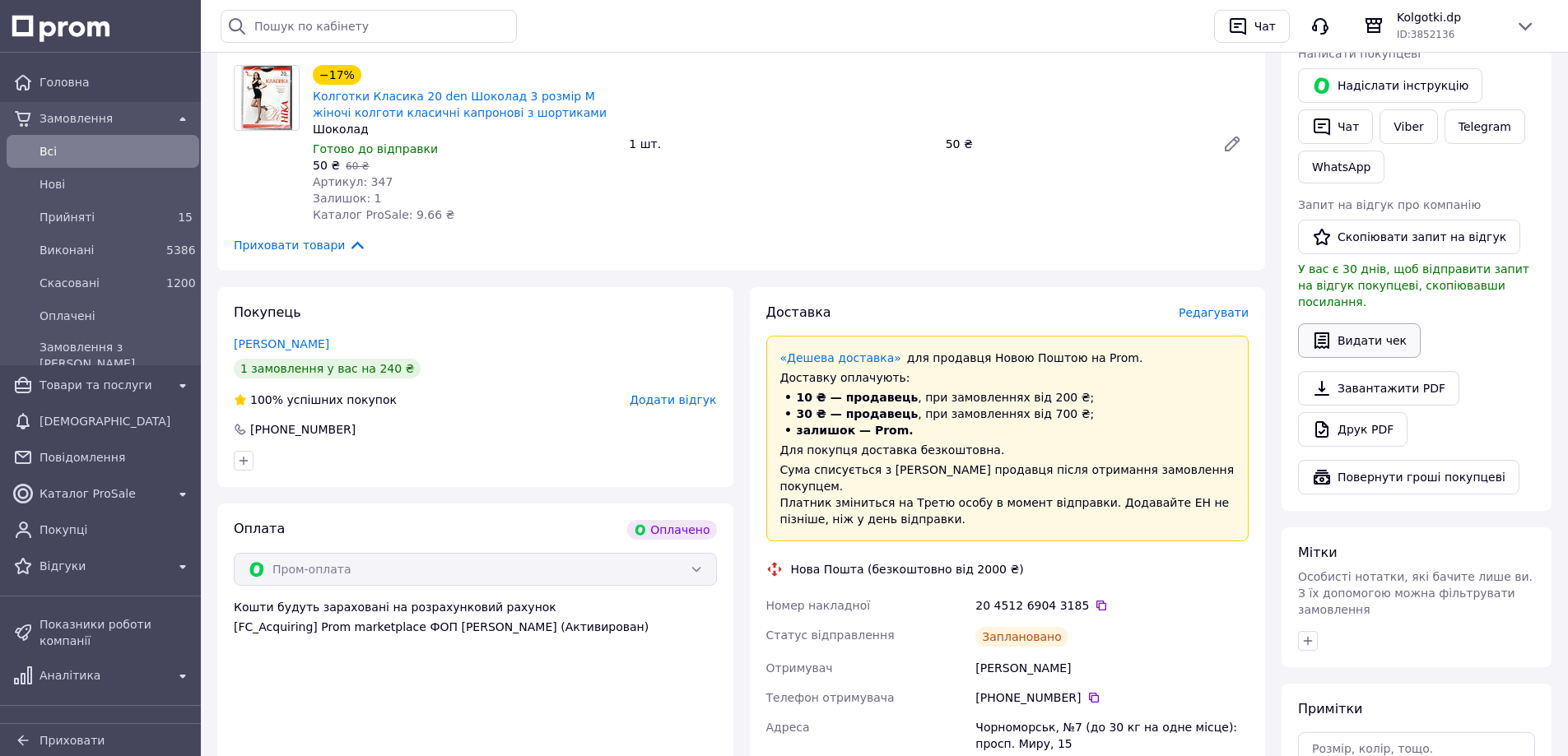
click at [1350, 323] on button "Видати чек" at bounding box center [1358, 340] width 123 height 34
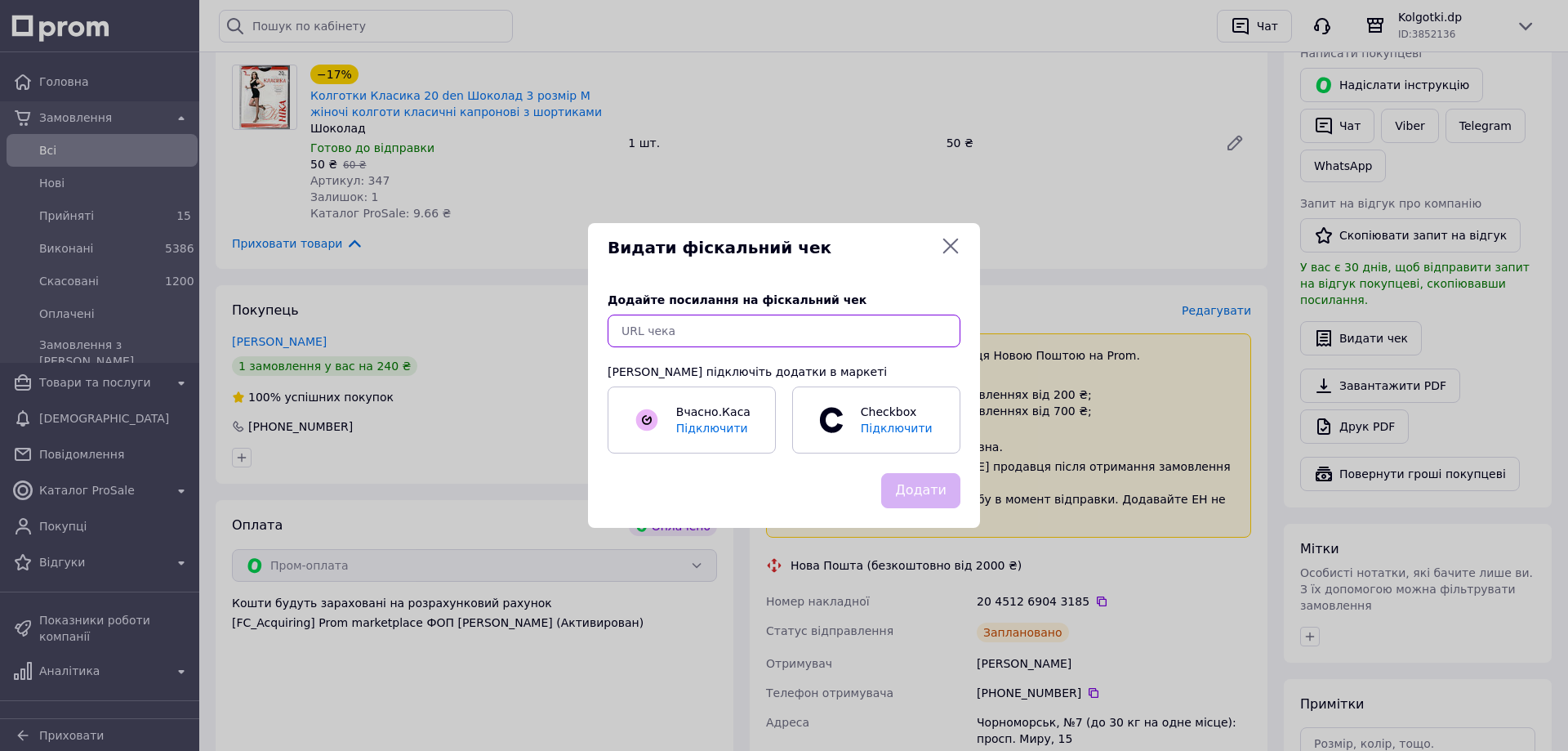
click at [846, 325] on input "text" at bounding box center [784, 330] width 353 height 32
paste input "[URL][DOMAIN_NAME]"
type input "[URL][DOMAIN_NAME]"
click at [917, 495] on button "Додати" at bounding box center [922, 491] width 80 height 35
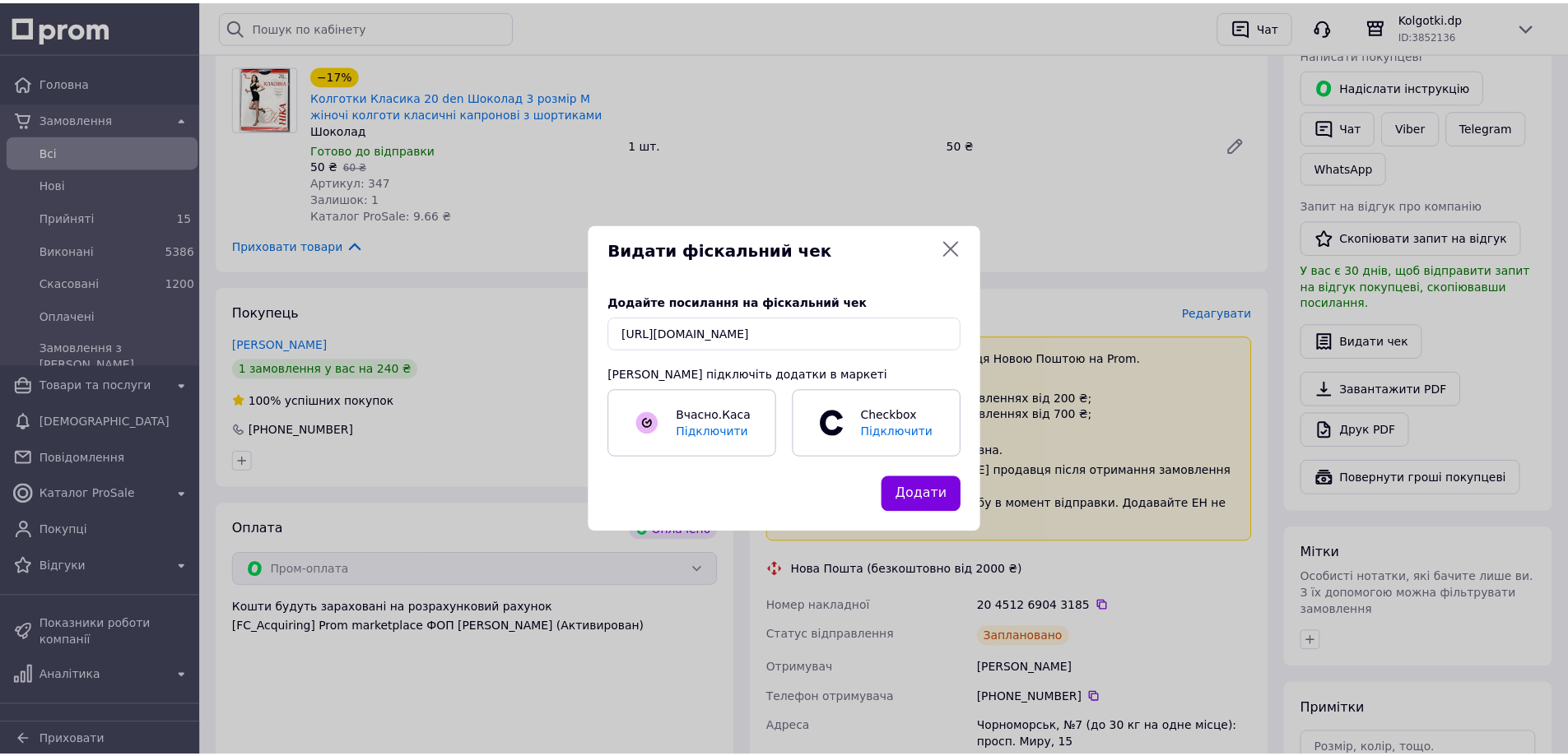
scroll to position [0, 0]
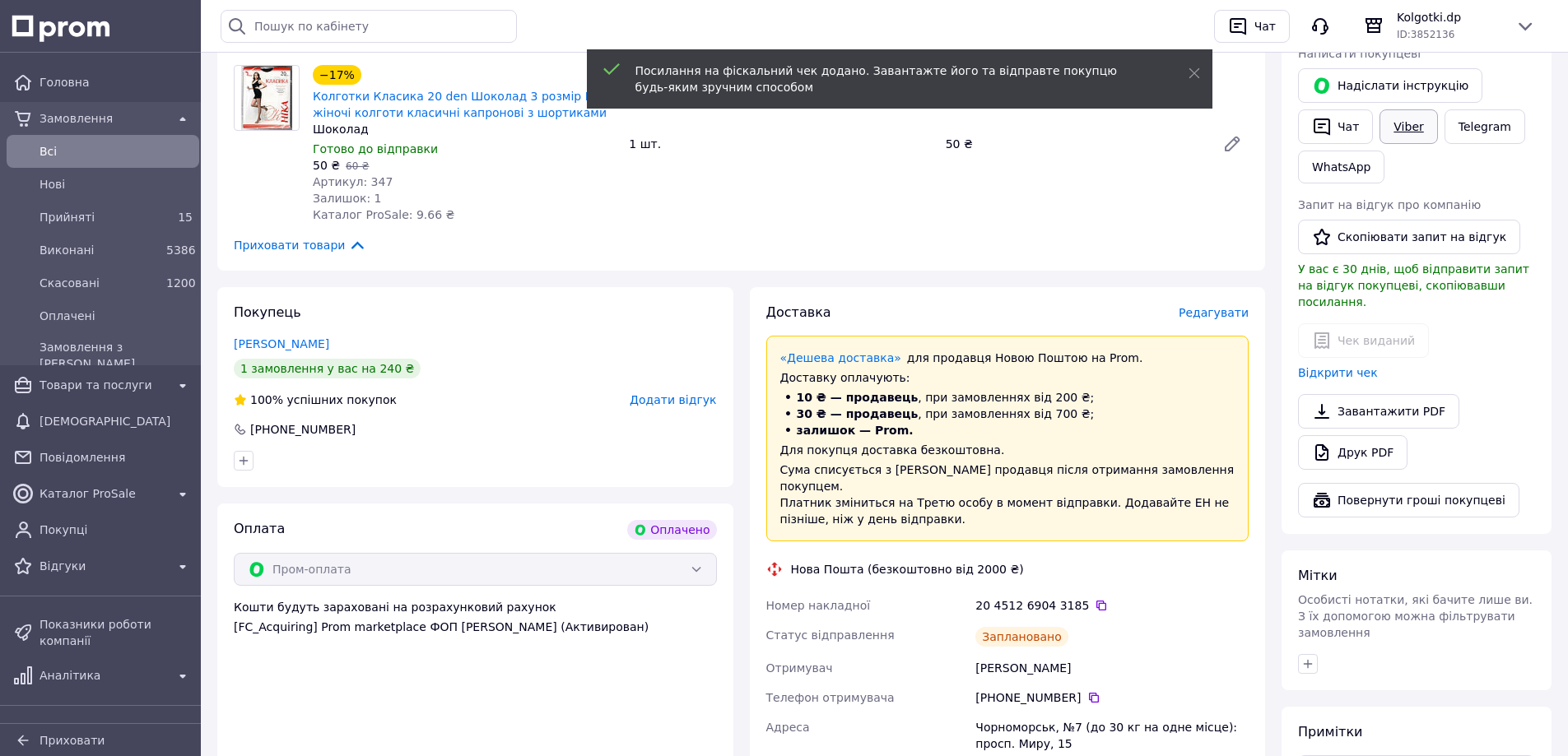
click at [1397, 131] on link "Viber" at bounding box center [1408, 126] width 58 height 34
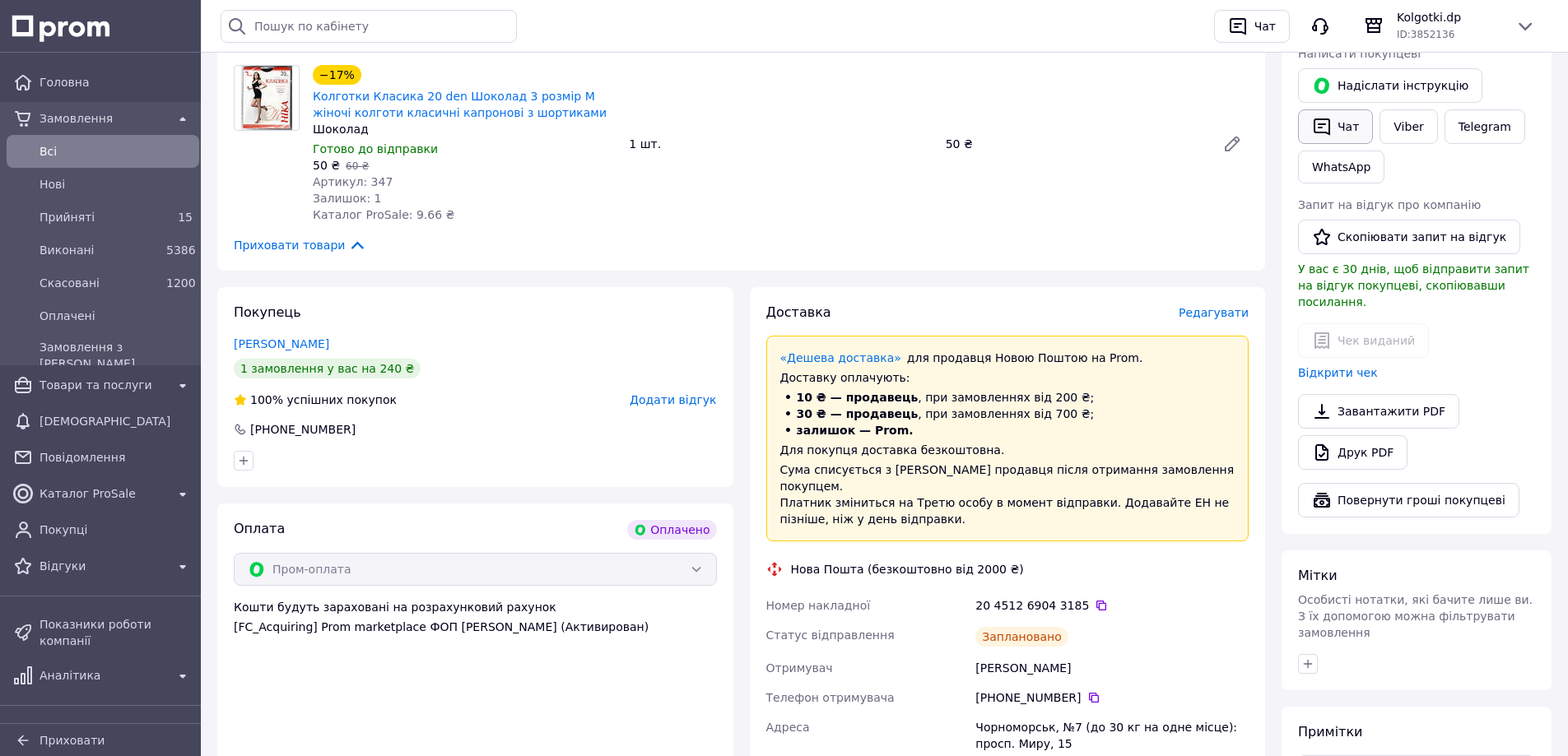
click at [1349, 131] on button "Чат" at bounding box center [1335, 126] width 75 height 34
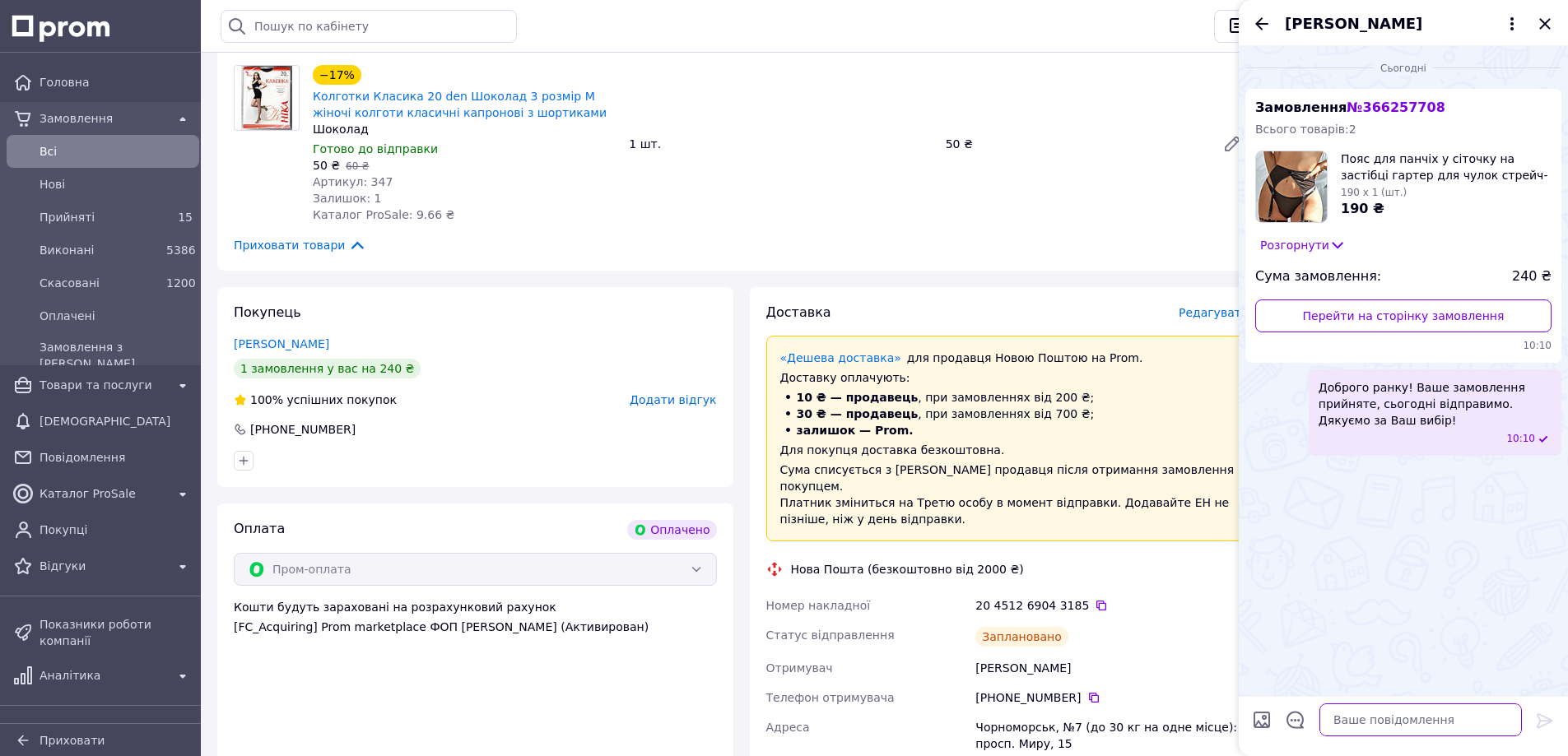
click at [1384, 715] on textarea at bounding box center [1420, 719] width 202 height 33
paste textarea "Вітаю! Ваше замовлення сьогодні відправлено. Електронний чек додано в особистий…"
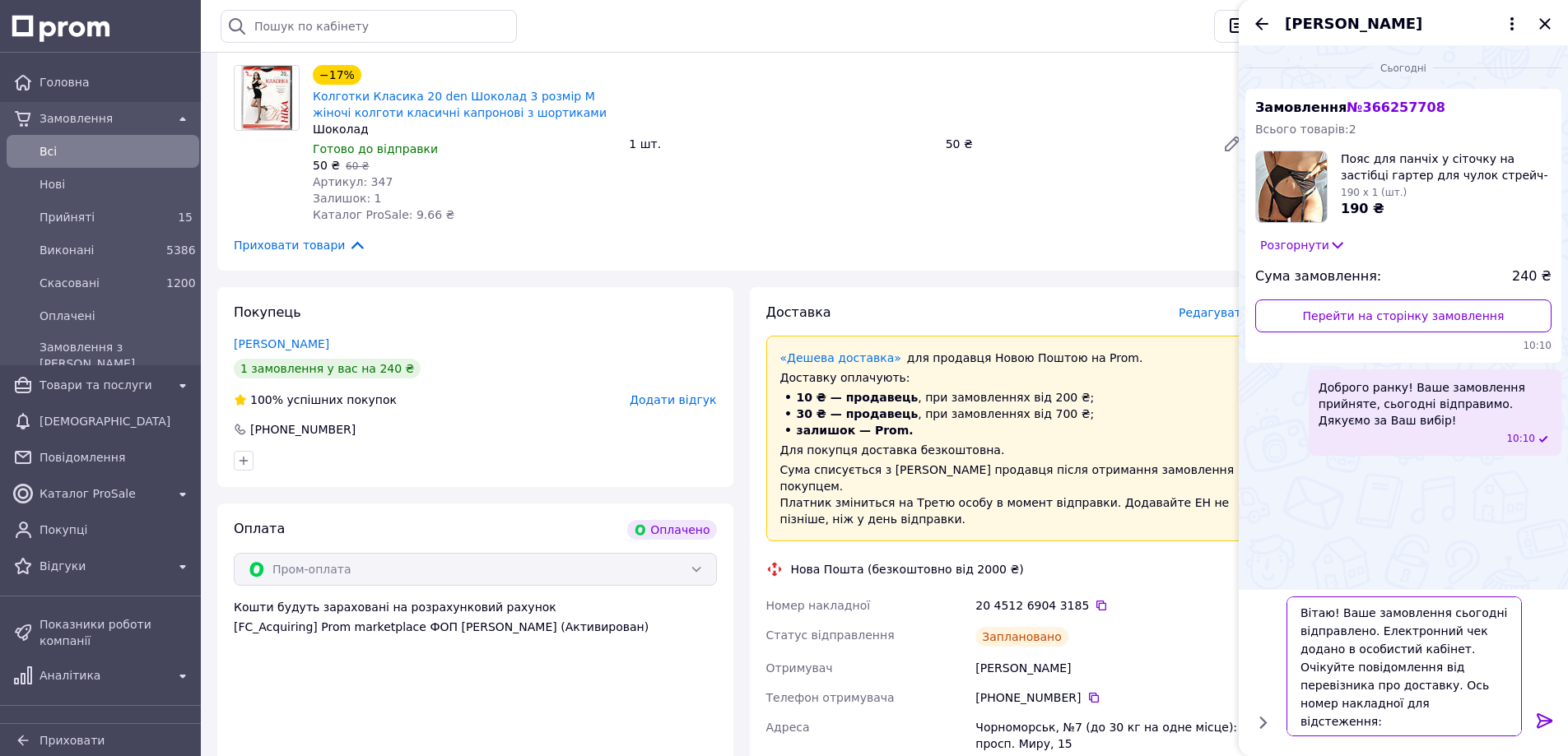
type textarea "Вітаю! Ваше замовлення сьогодні відправлено. Електронний чек додано в особистий…"
click at [1539, 716] on icon at bounding box center [1544, 721] width 16 height 15
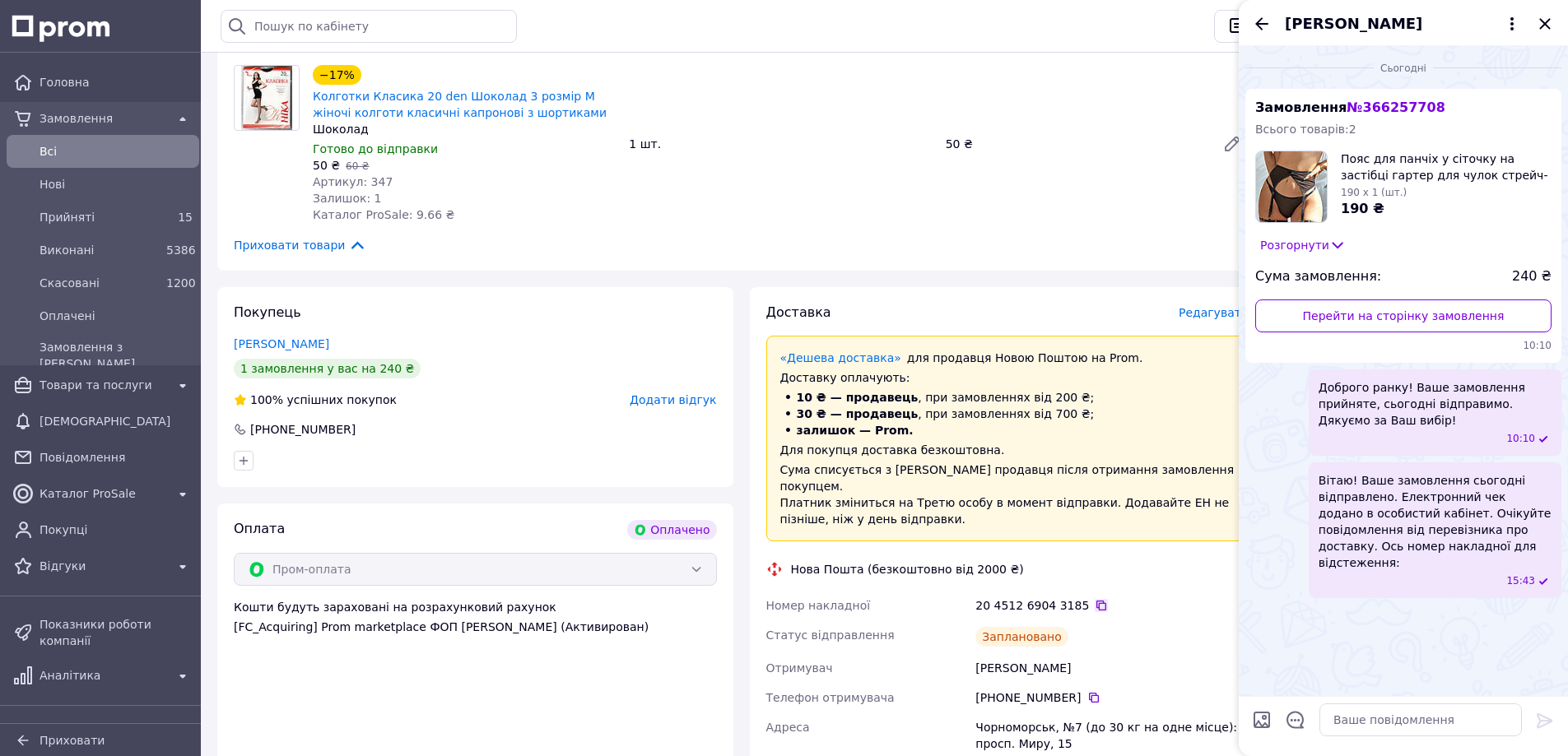
click at [1096, 601] on icon at bounding box center [1101, 606] width 10 height 10
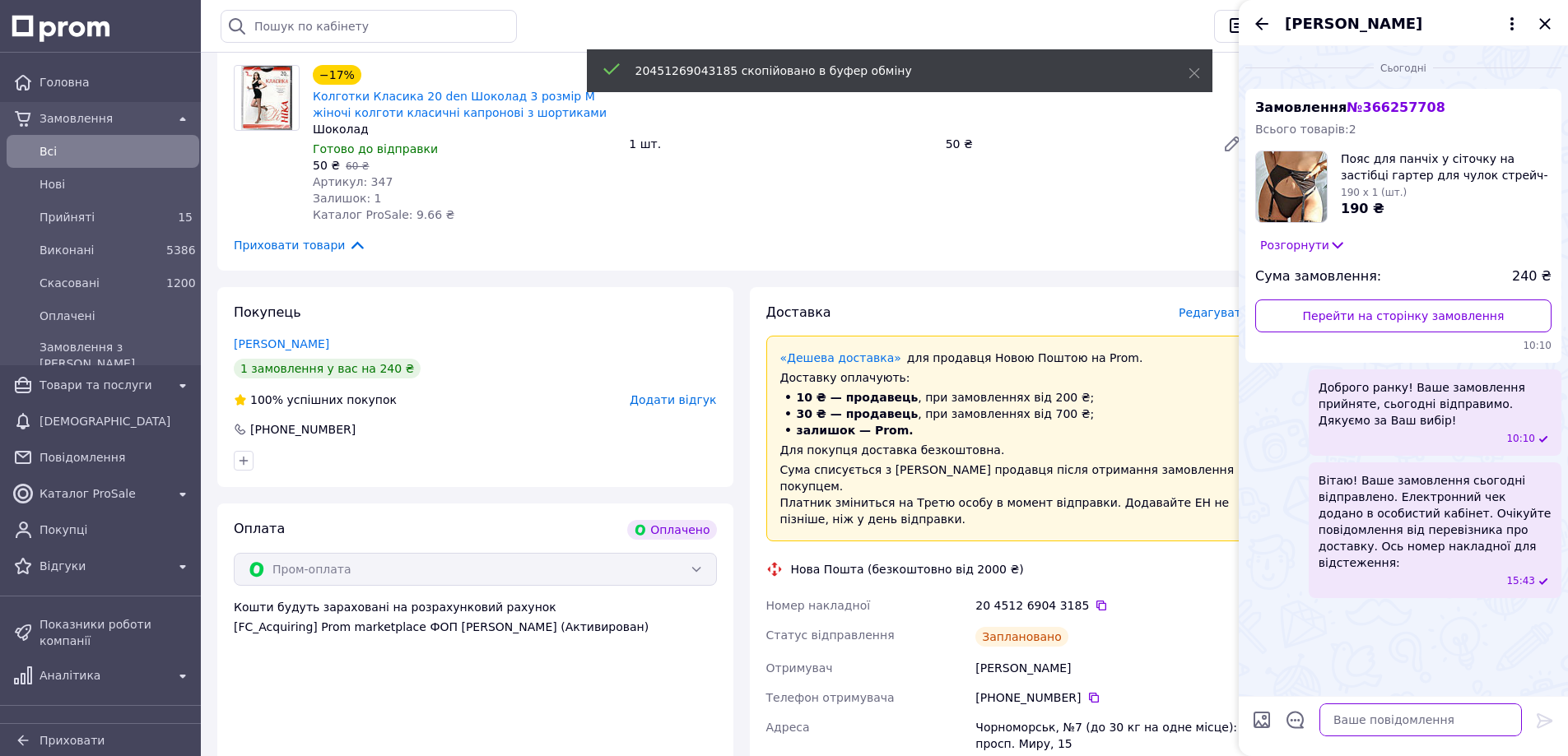
click at [1345, 721] on textarea at bounding box center [1420, 719] width 202 height 33
paste textarea "20451269043185"
type textarea "20451269043185"
click at [1545, 720] on icon at bounding box center [1544, 721] width 16 height 15
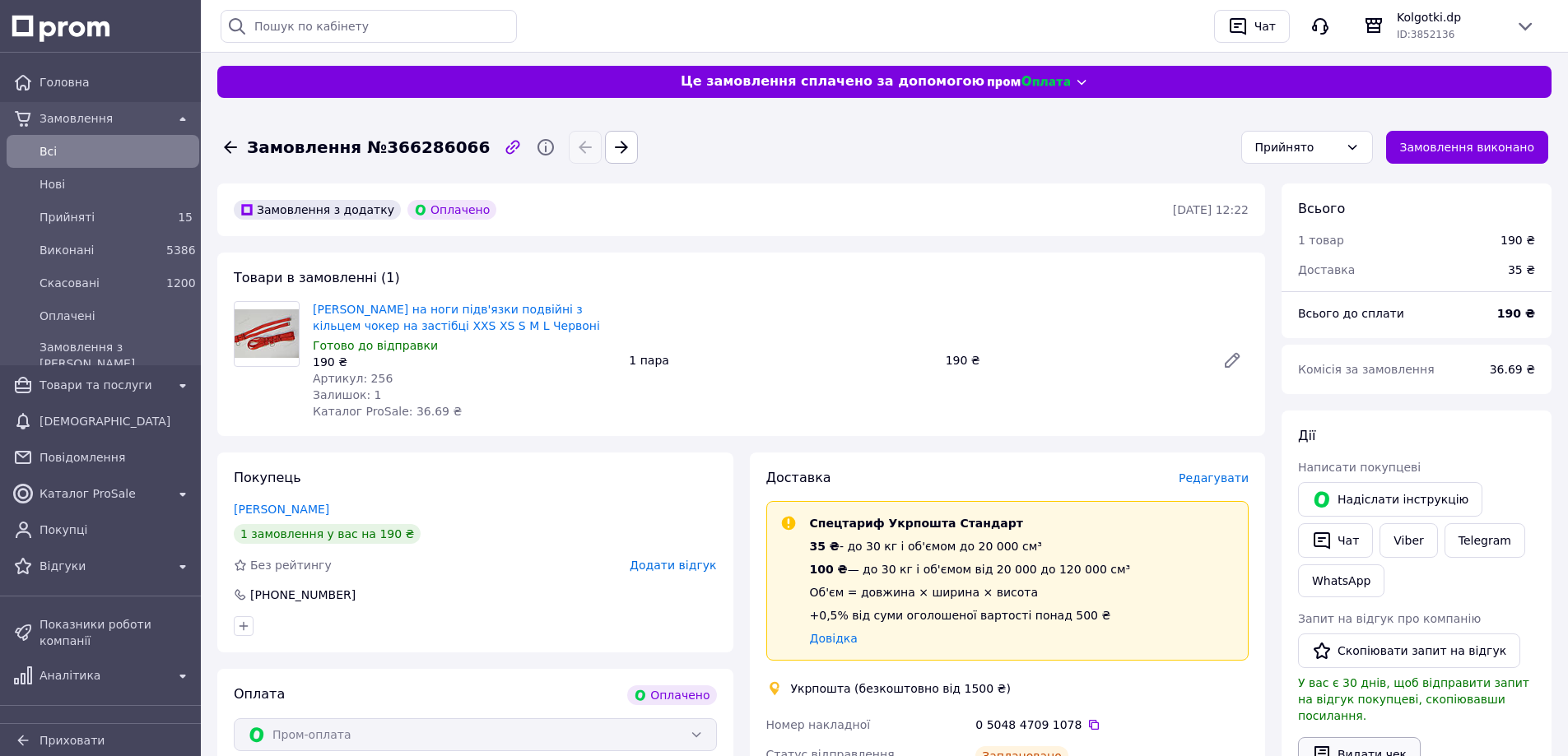
click at [1371, 738] on button "Видати чек" at bounding box center [1358, 753] width 123 height 34
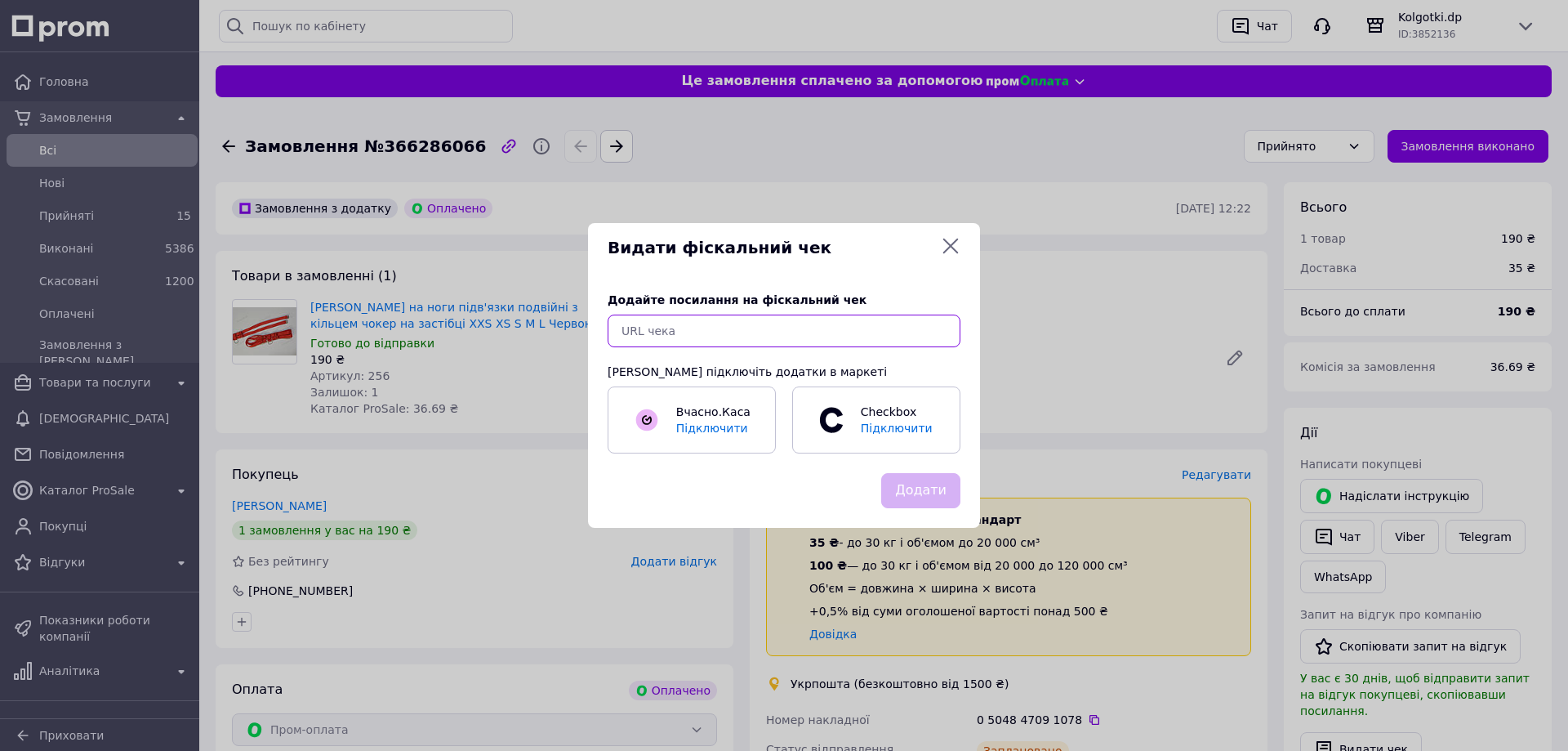
click at [752, 329] on input "text" at bounding box center [784, 330] width 353 height 32
paste input "https://check.checkbox.ua/ef630c72-9c36-4603-8de8-1159a1ce8ed6"
type input "https://check.checkbox.ua/ef630c72-9c36-4603-8de8-1159a1ce8ed6"
click at [927, 498] on button "Додати" at bounding box center [922, 491] width 80 height 35
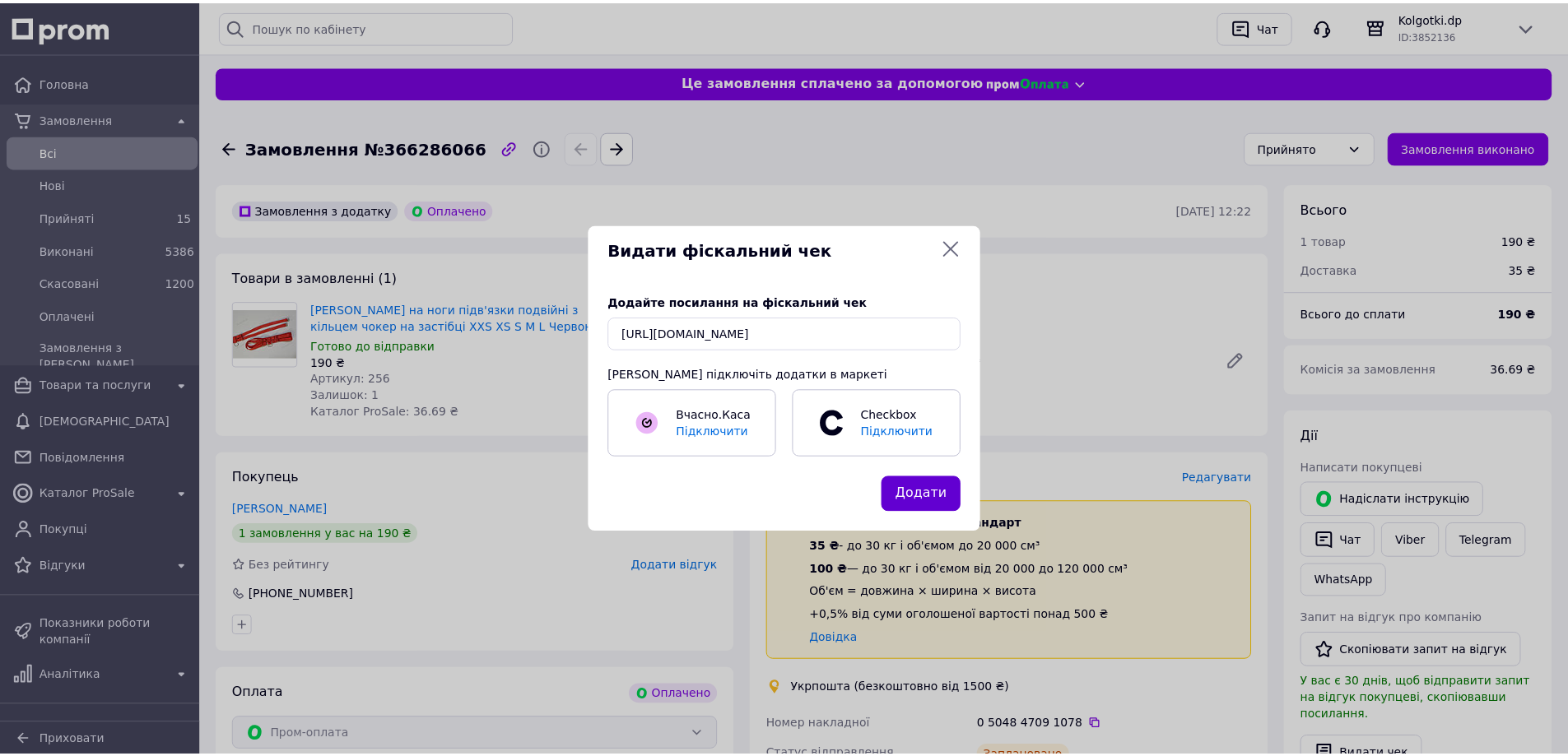
scroll to position [0, 0]
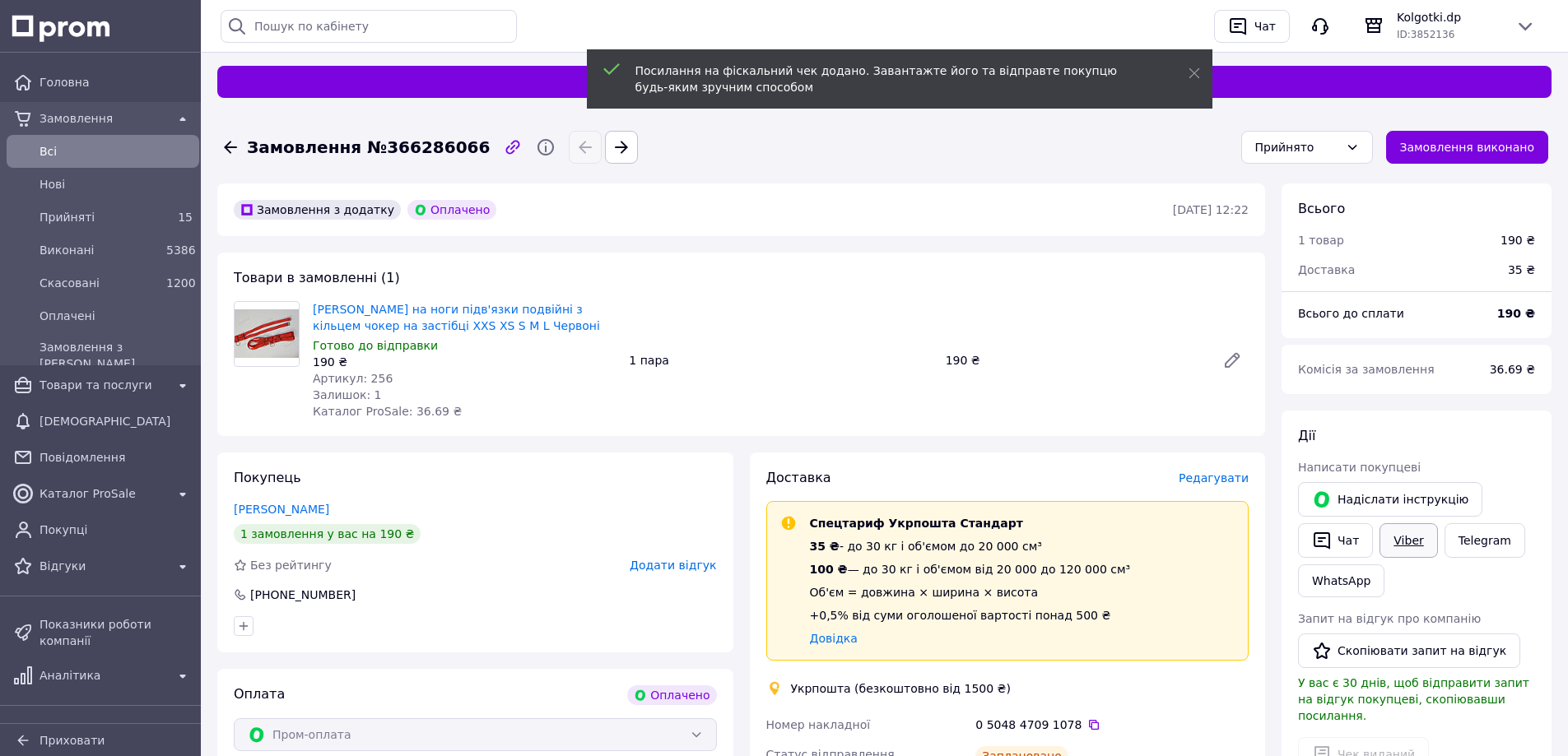
click at [1407, 541] on link "Viber" at bounding box center [1408, 540] width 58 height 34
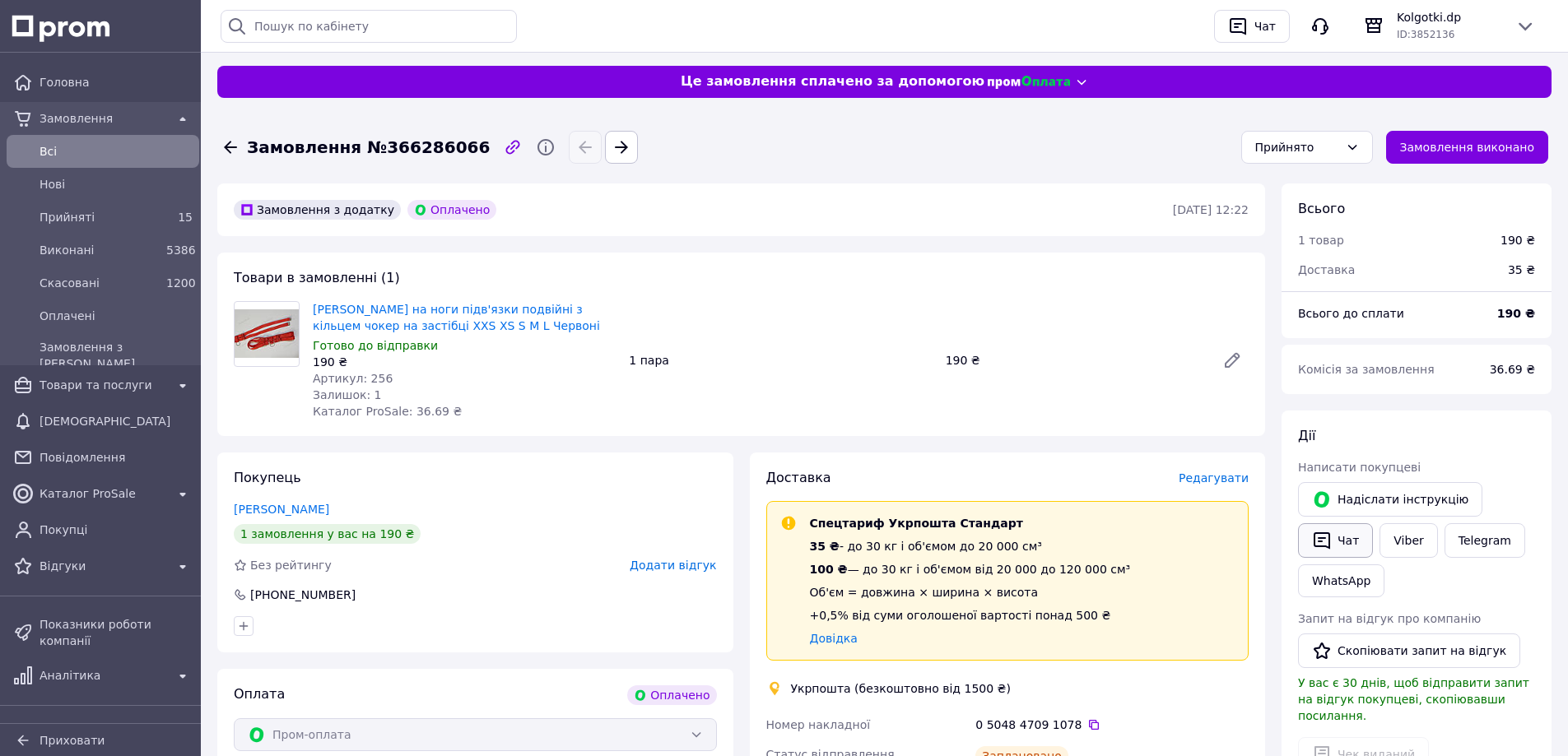
drag, startPoint x: 1338, startPoint y: 542, endPoint x: 1349, endPoint y: 549, distance: 13.0
click at [1338, 542] on button "Чат" at bounding box center [1335, 540] width 75 height 34
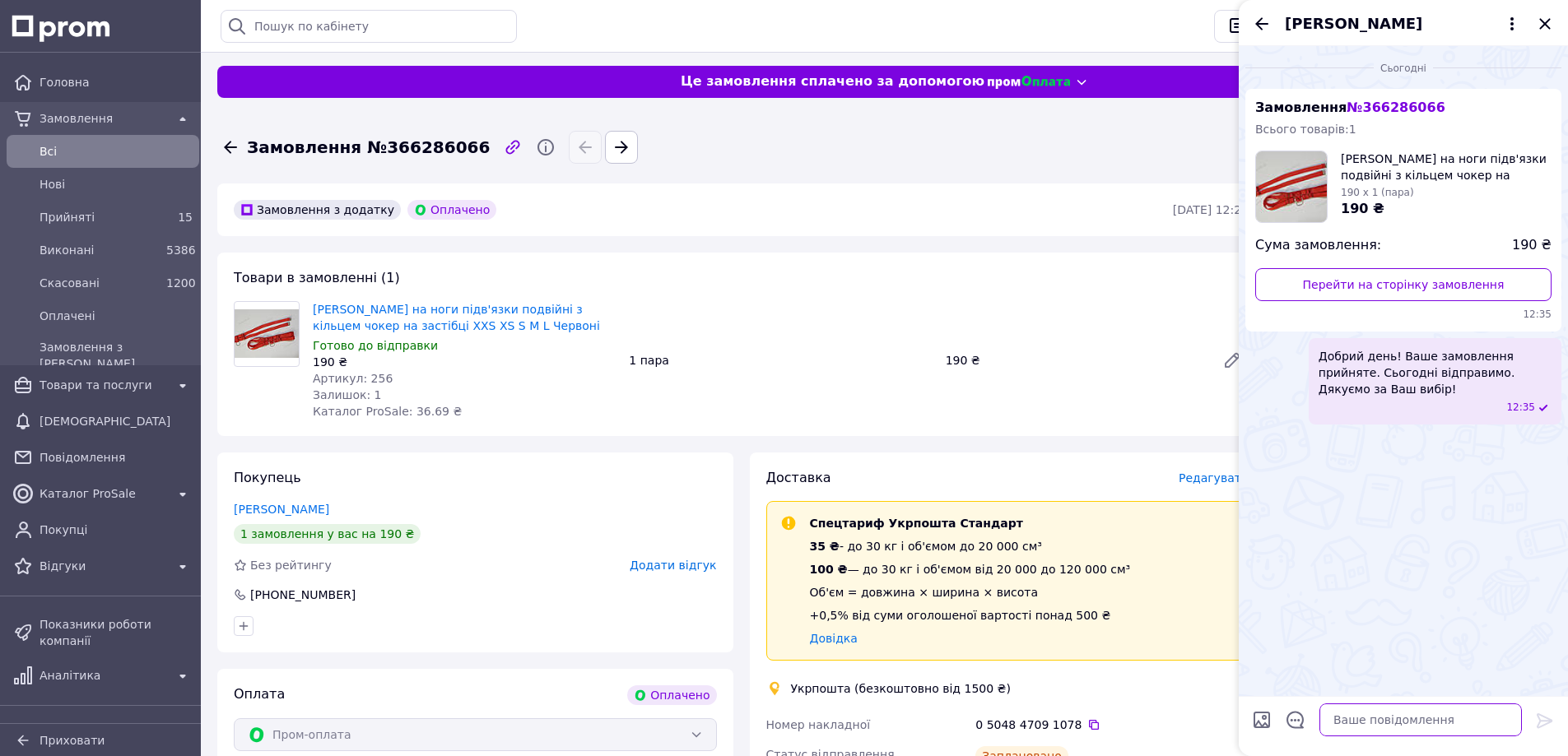
click at [1359, 718] on textarea at bounding box center [1420, 719] width 202 height 33
paste textarea "Вітаю! Ваше замовлення сьогодні відправлено. Електронний чек додано в особистий…"
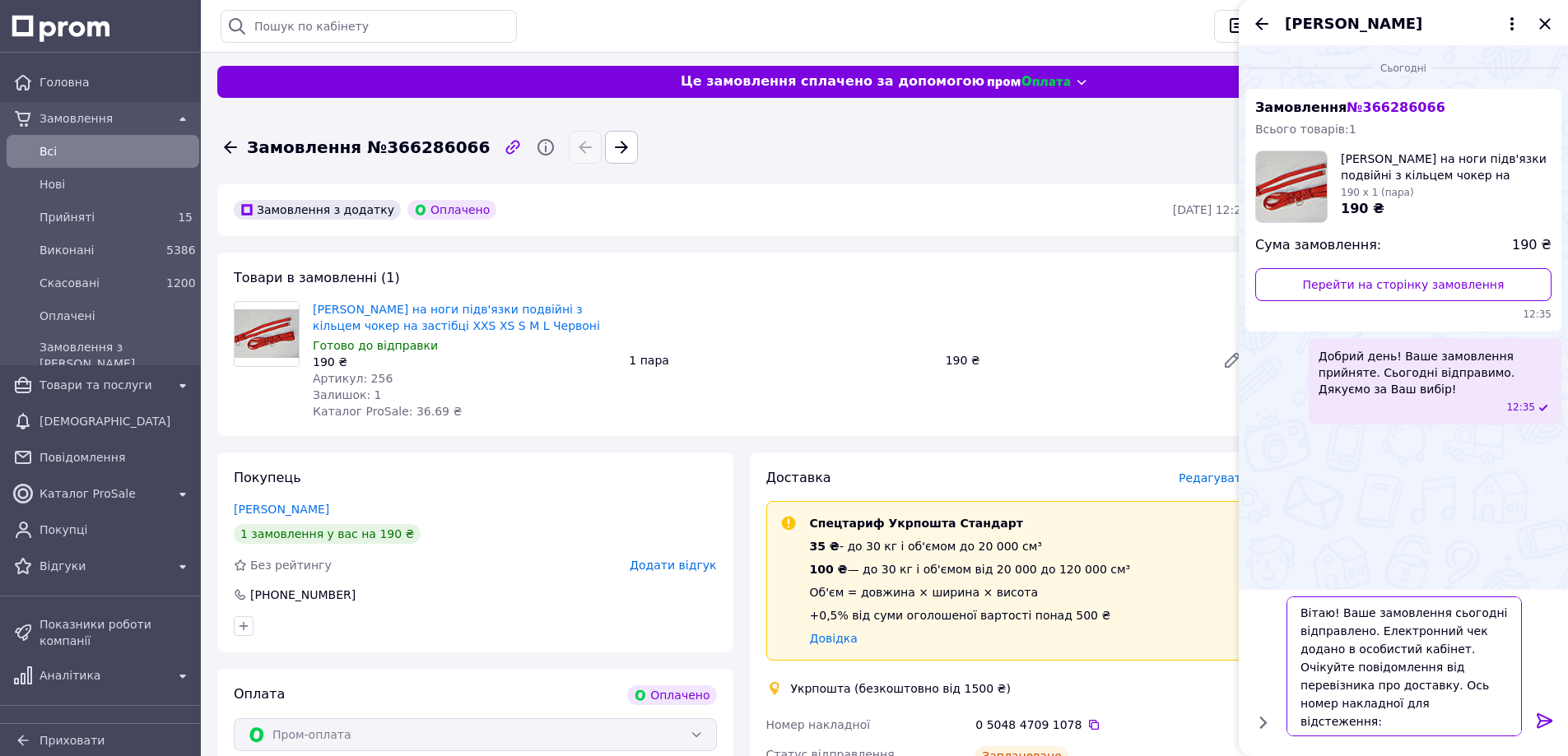
type textarea "Вітаю! Ваше замовлення сьогодні відправлено. Електронний чек додано в особистий…"
click at [1541, 715] on icon at bounding box center [1544, 721] width 16 height 15
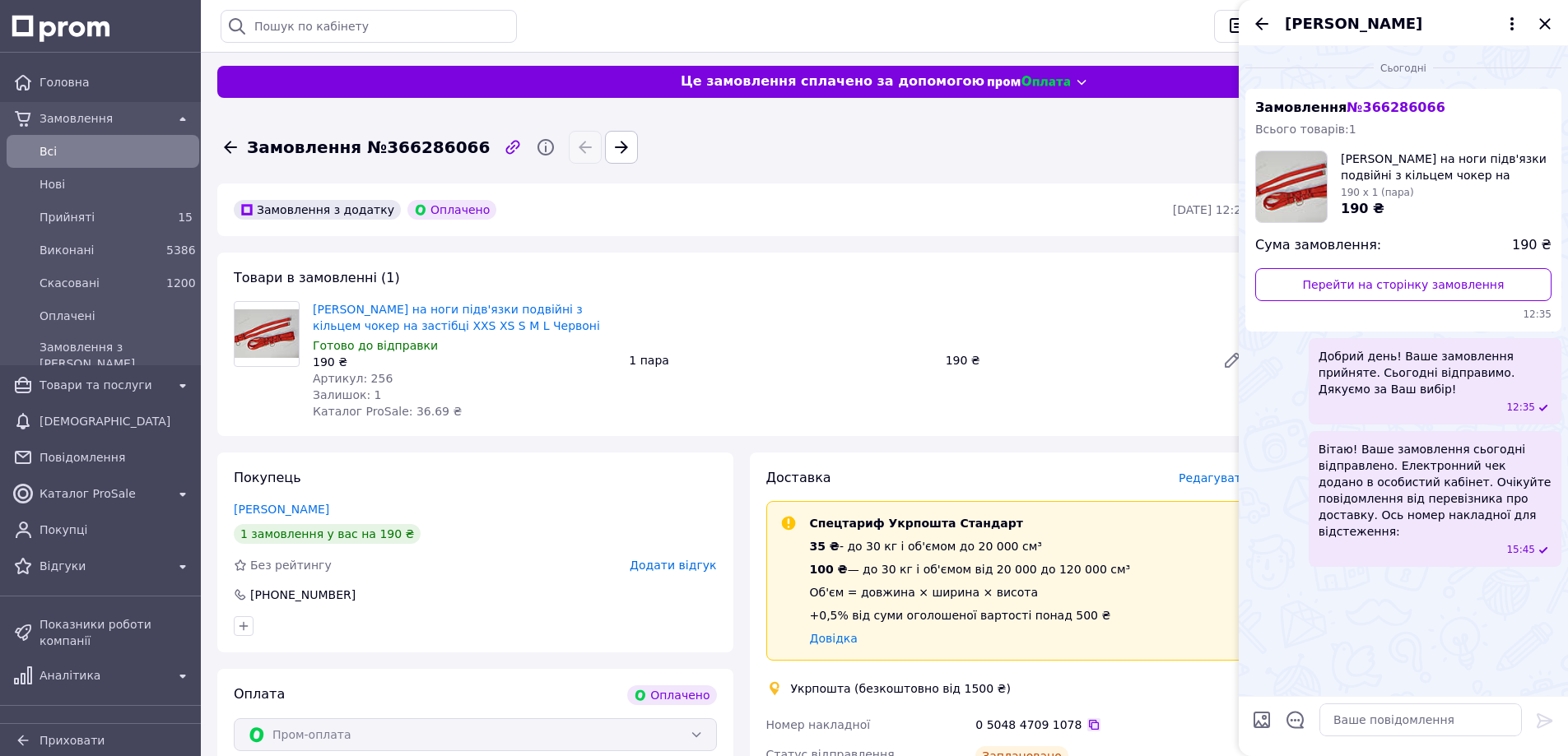
click at [1087, 724] on icon at bounding box center [1094, 724] width 13 height 13
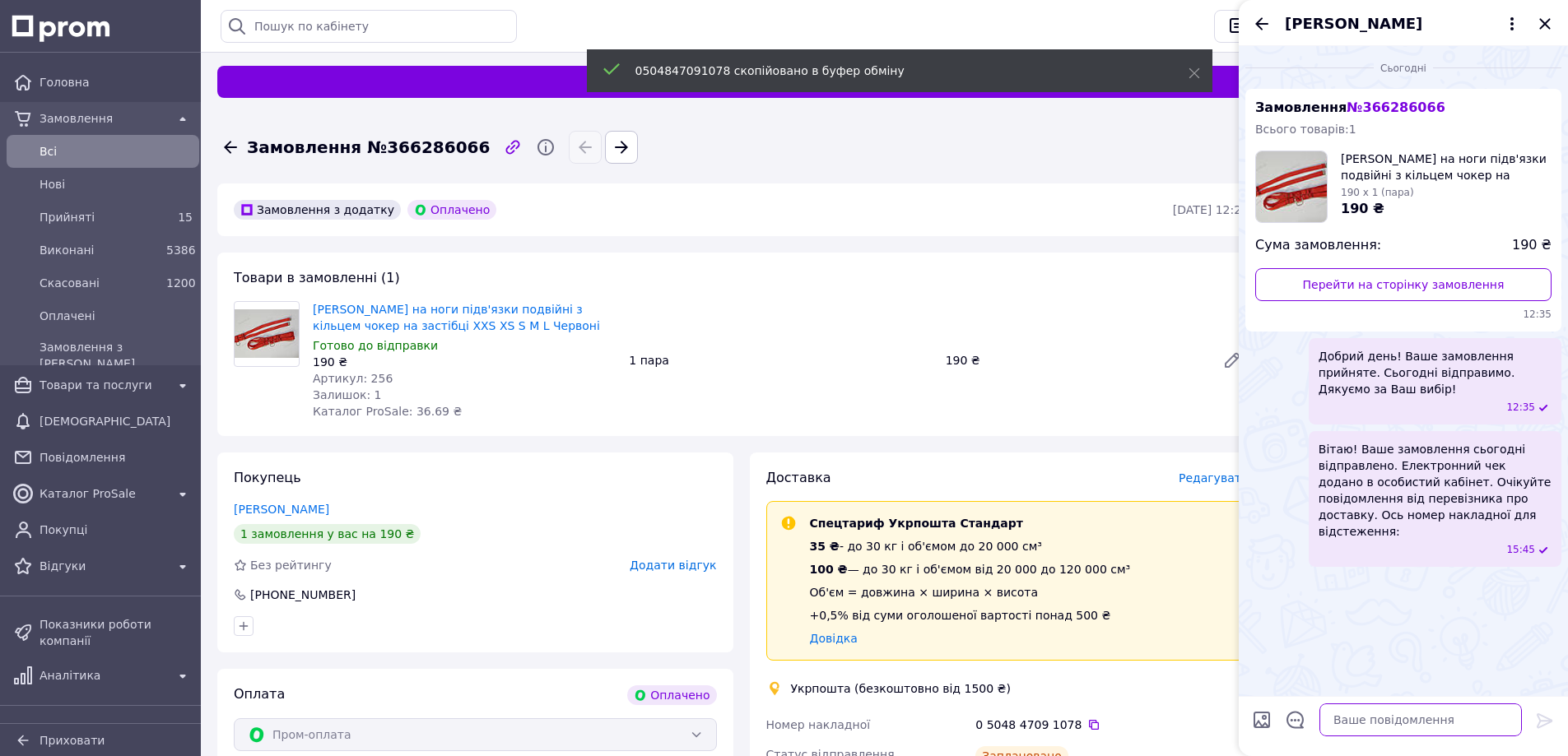
click at [1374, 721] on textarea at bounding box center [1420, 719] width 202 height 33
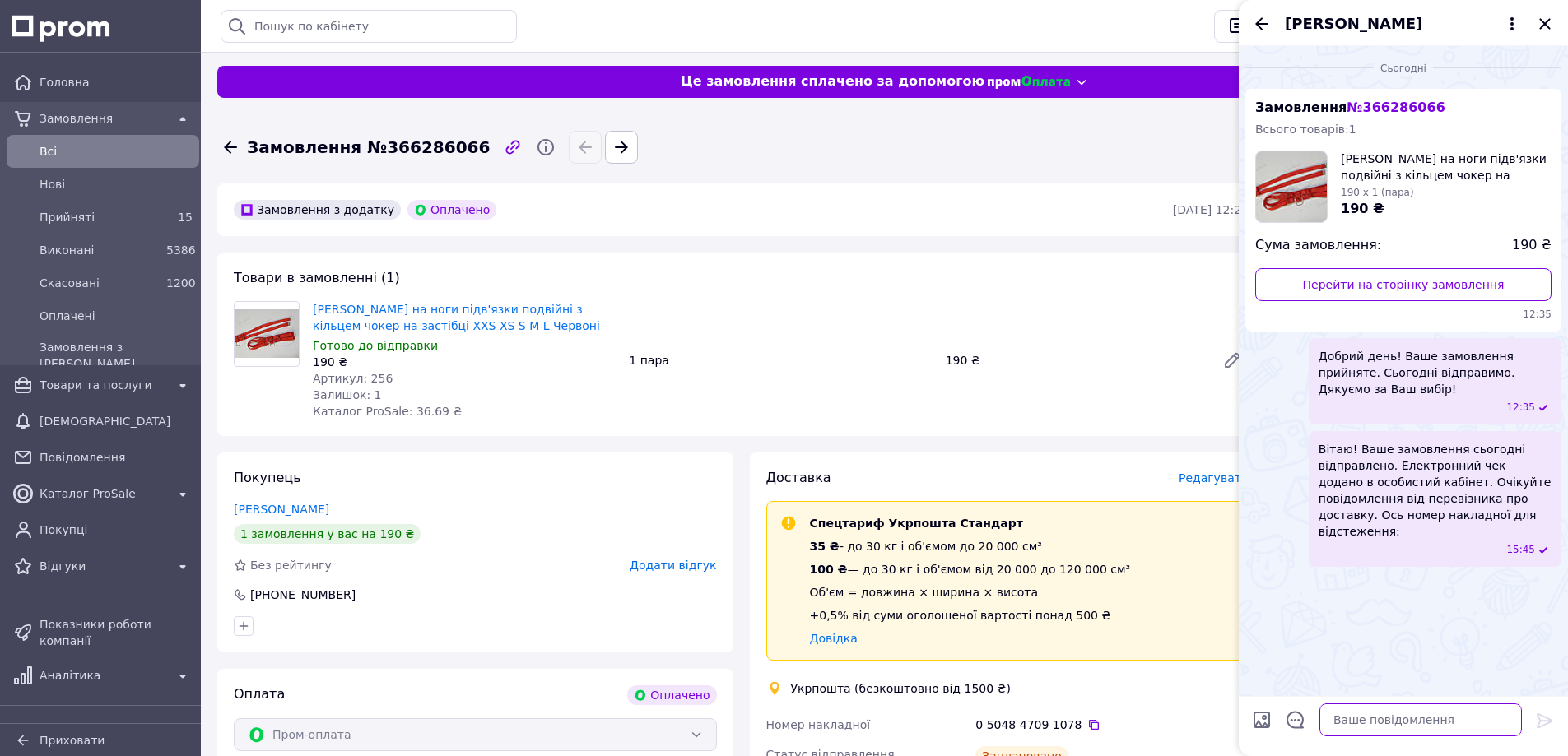
paste textarea "0504847091078"
type textarea "0504847091078"
click at [1545, 721] on icon at bounding box center [1545, 721] width 20 height 20
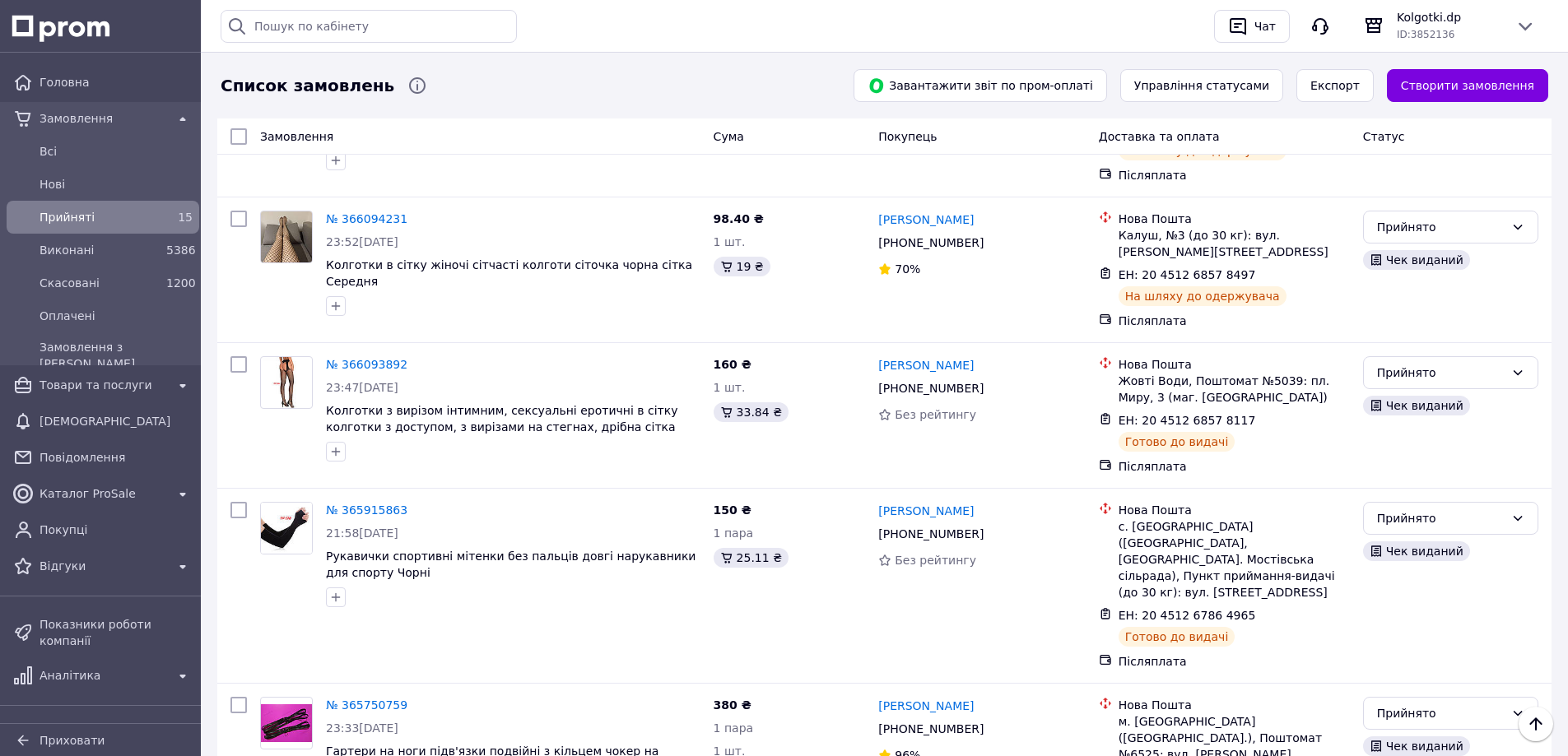
scroll to position [1997, 0]
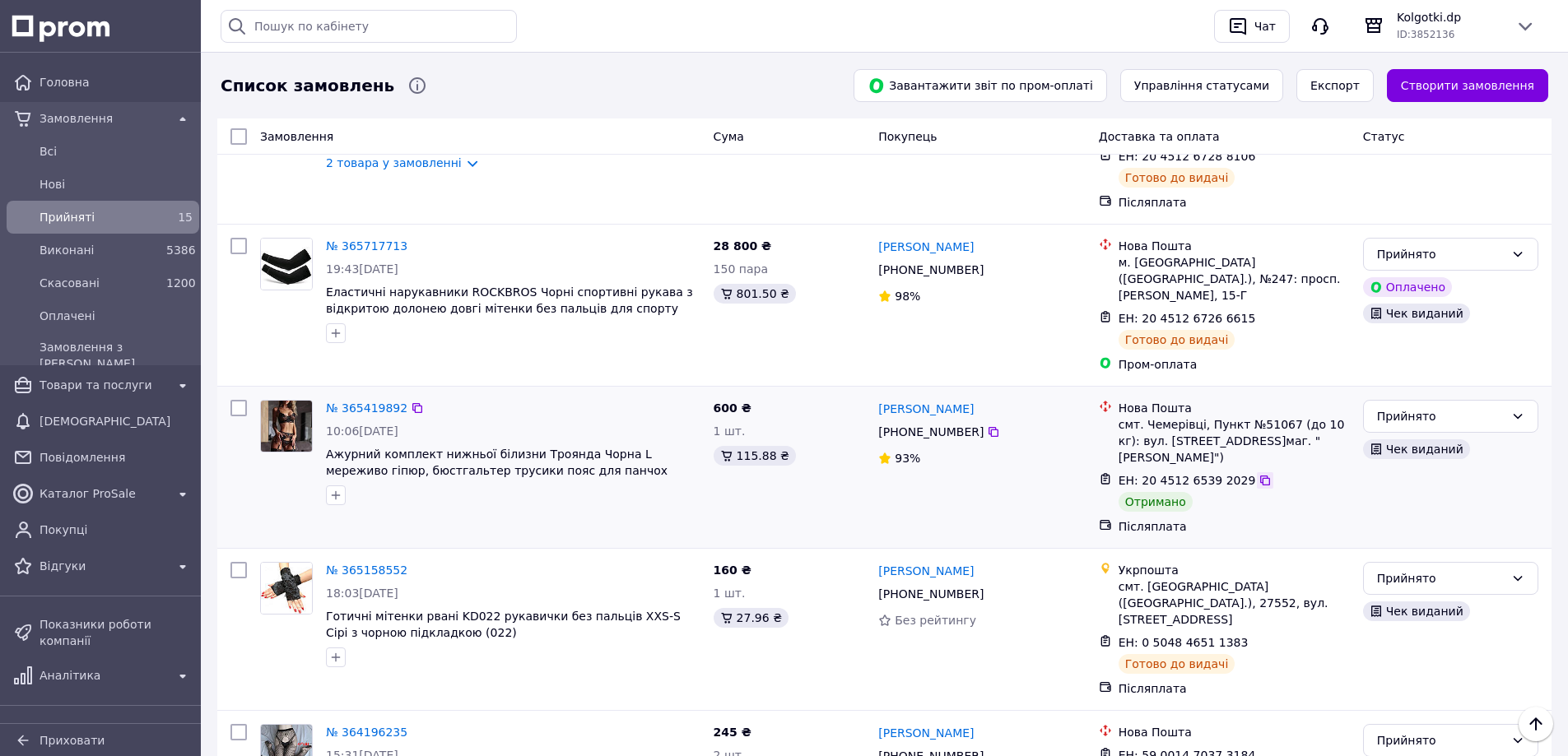
click at [1258, 474] on icon at bounding box center [1265, 481] width 13 height 13
click at [1522, 410] on icon at bounding box center [1518, 416] width 13 height 13
click at [1440, 326] on li "Виконано" at bounding box center [1450, 325] width 174 height 29
click at [1251, 636] on icon at bounding box center [1257, 643] width 13 height 13
click at [1258, 312] on icon at bounding box center [1265, 319] width 13 height 13
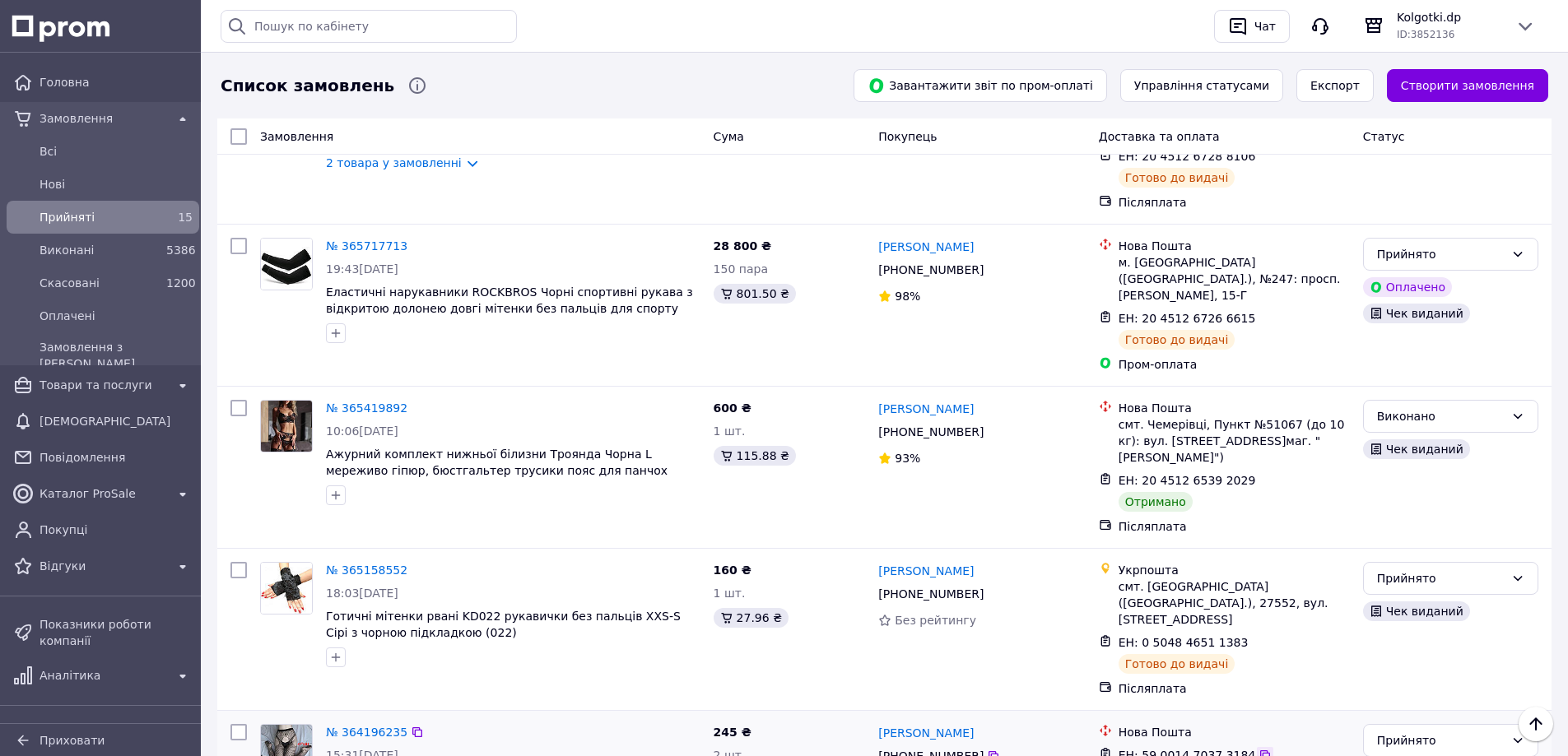
click at [1258, 748] on icon at bounding box center [1265, 755] width 13 height 13
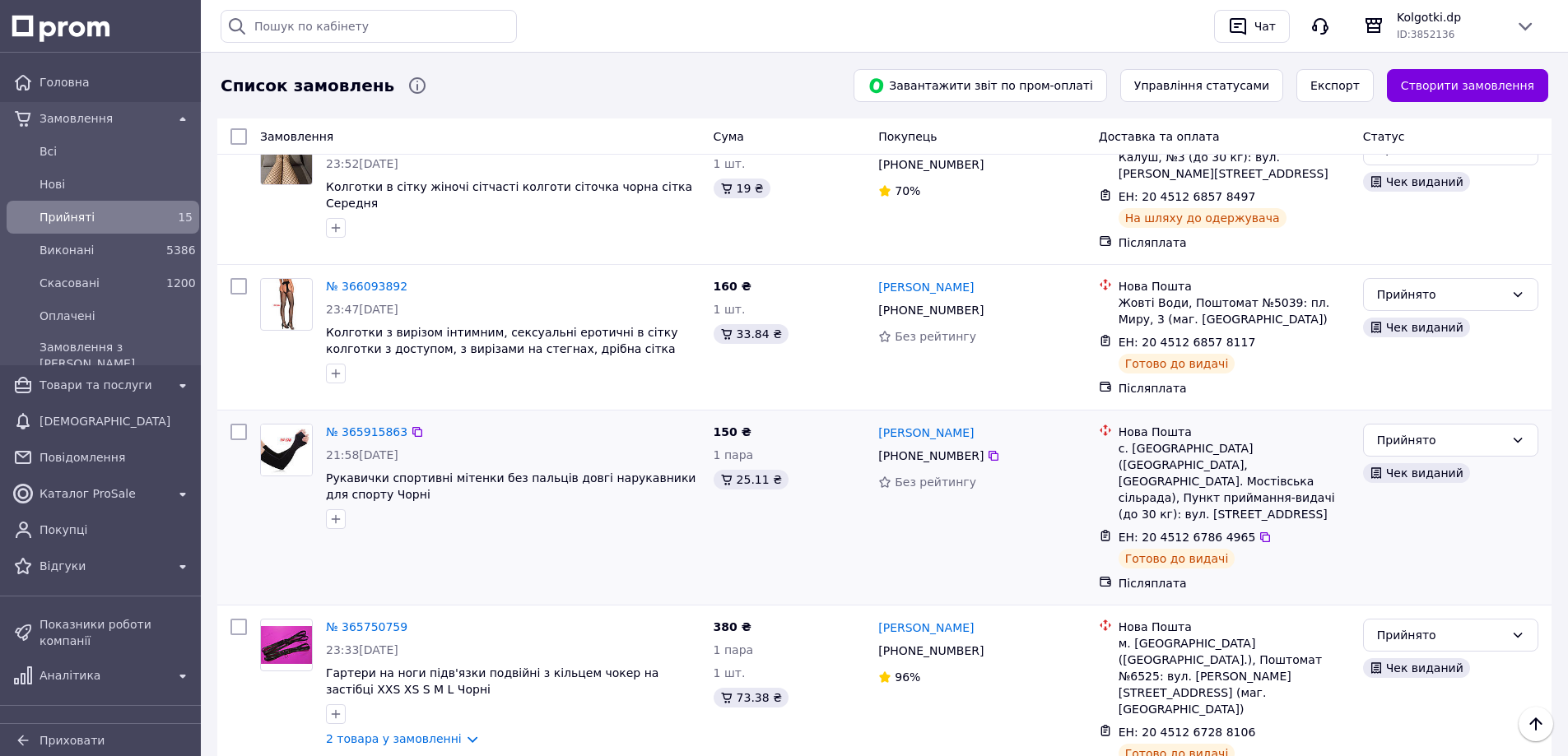
scroll to position [1037, 0]
